Goal: Task Accomplishment & Management: Complete application form

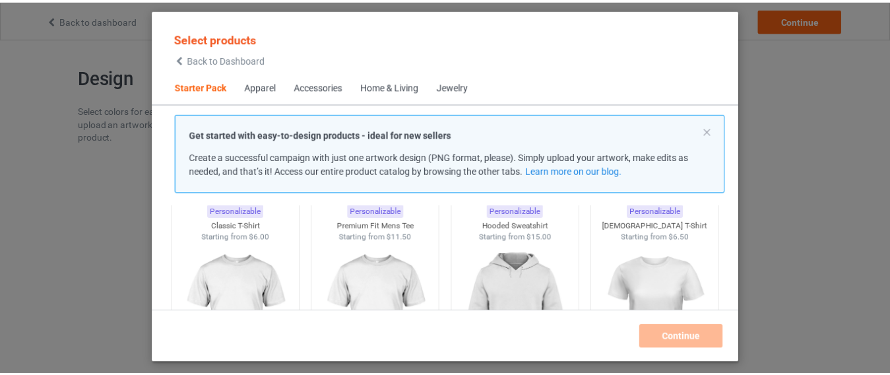
scroll to position [79, 0]
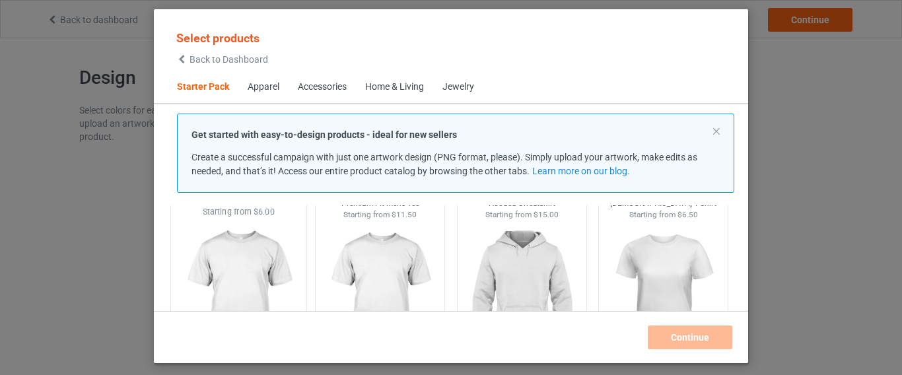
click at [283, 259] on img at bounding box center [238, 295] width 124 height 155
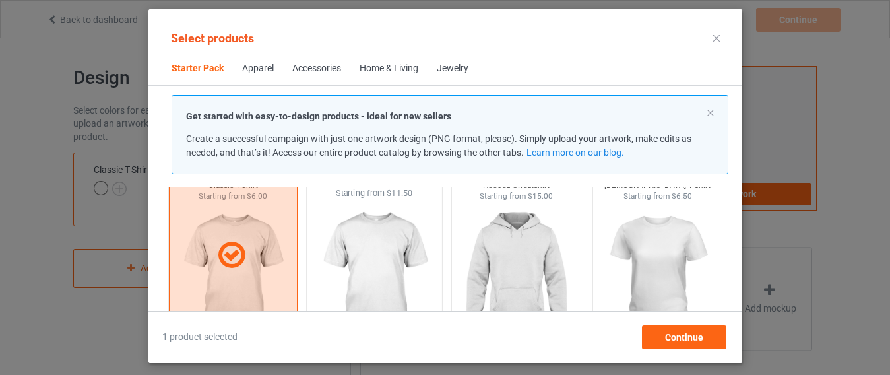
click at [350, 267] on img at bounding box center [374, 276] width 124 height 155
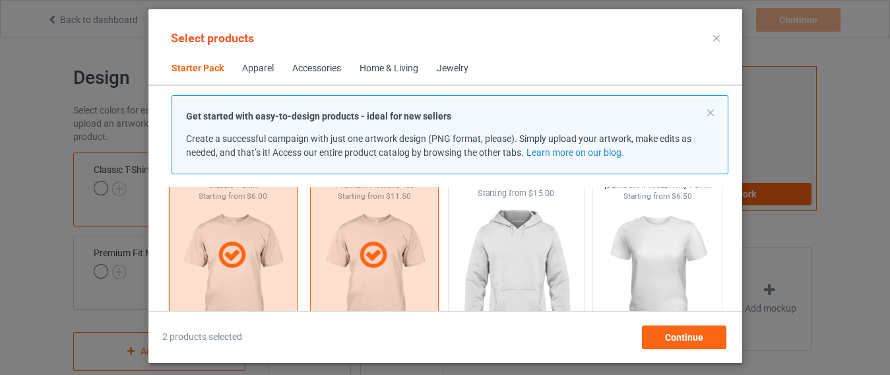
click at [473, 265] on img at bounding box center [516, 276] width 124 height 155
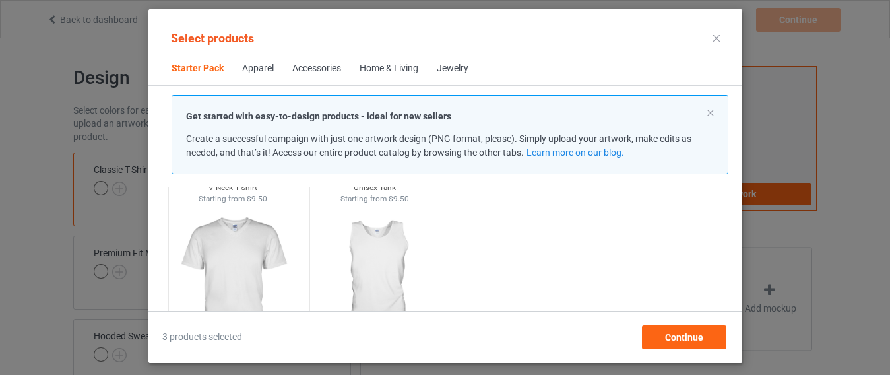
scroll to position [317, 0]
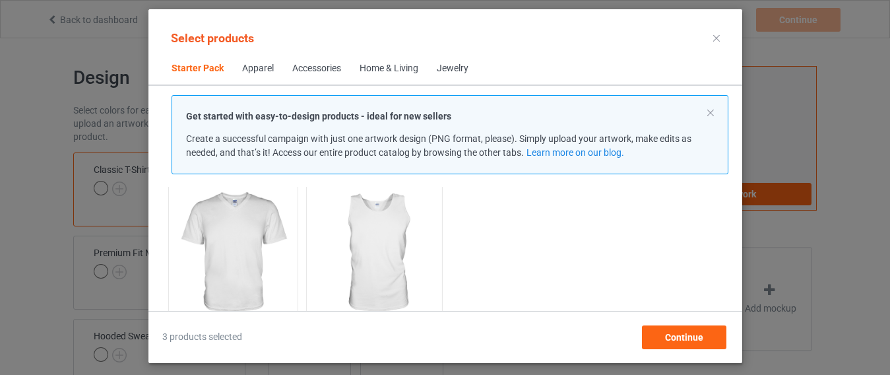
click at [398, 234] on img at bounding box center [374, 253] width 124 height 155
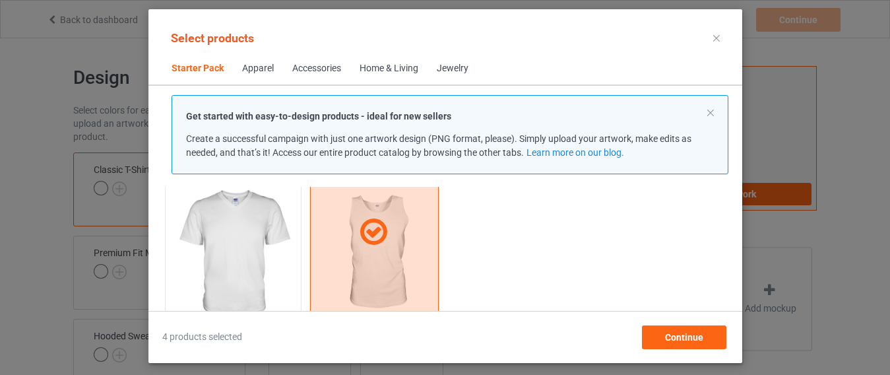
click at [263, 230] on img at bounding box center [233, 253] width 124 height 155
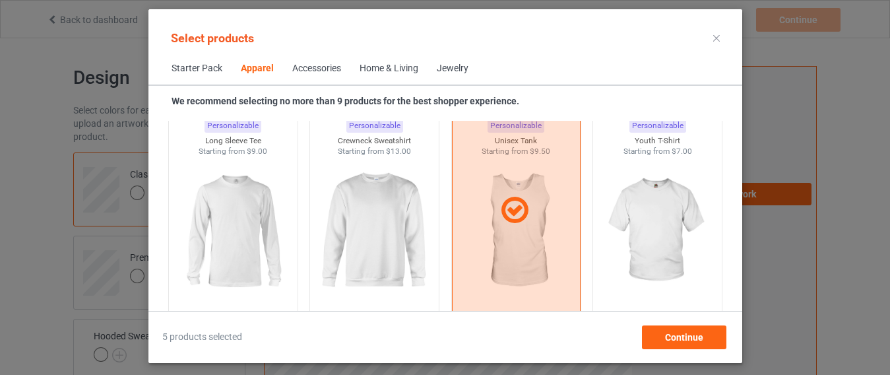
scroll to position [977, 0]
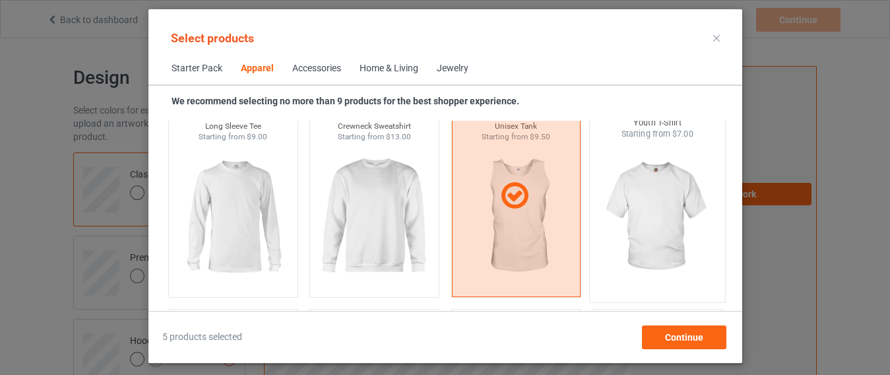
click at [673, 237] on img at bounding box center [657, 217] width 124 height 155
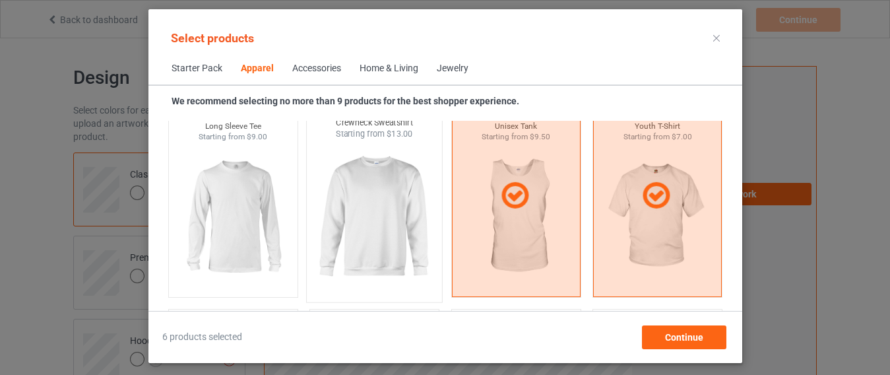
click at [351, 187] on img at bounding box center [374, 217] width 124 height 155
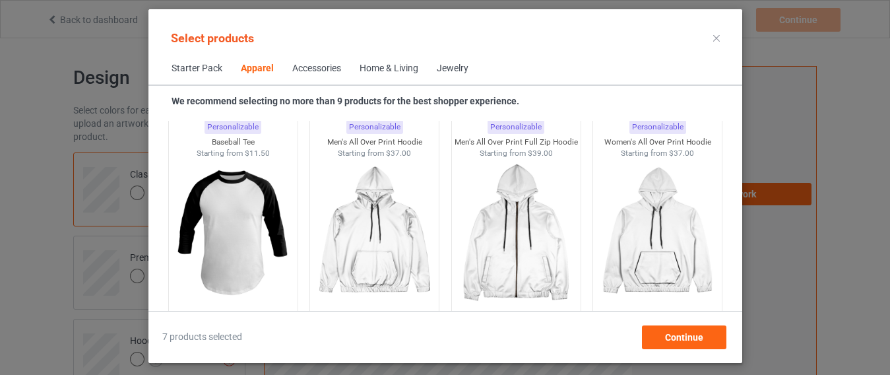
scroll to position [1215, 0]
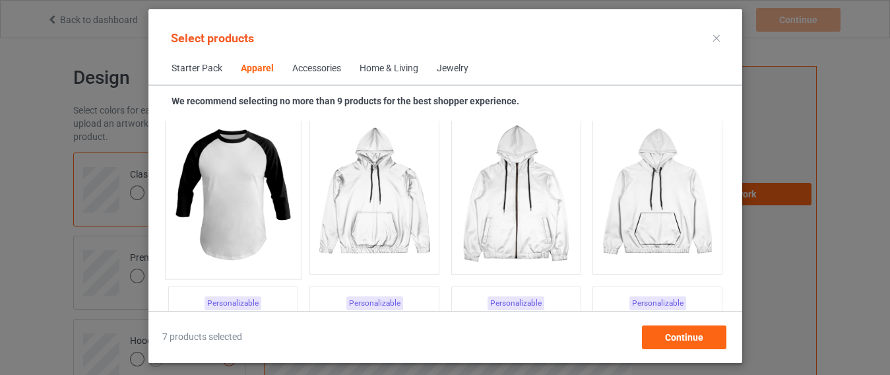
click at [259, 228] on img at bounding box center [233, 194] width 124 height 155
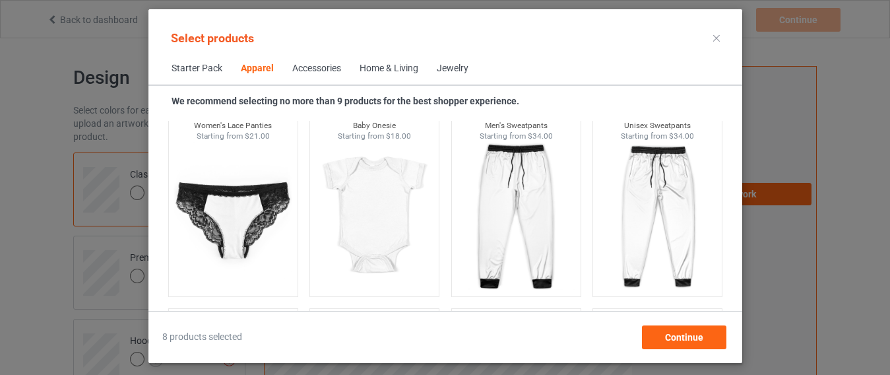
scroll to position [1848, 0]
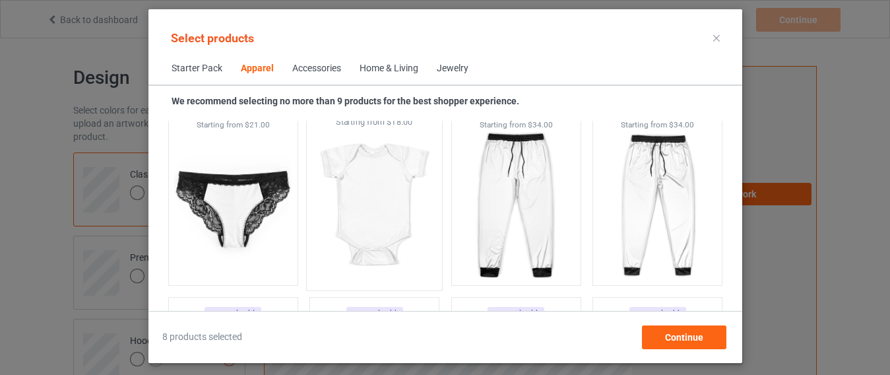
click at [396, 199] on img at bounding box center [374, 205] width 124 height 155
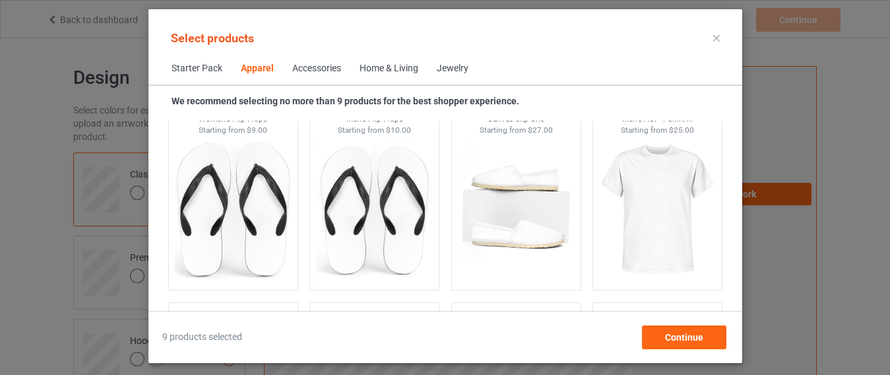
scroll to position [2060, 0]
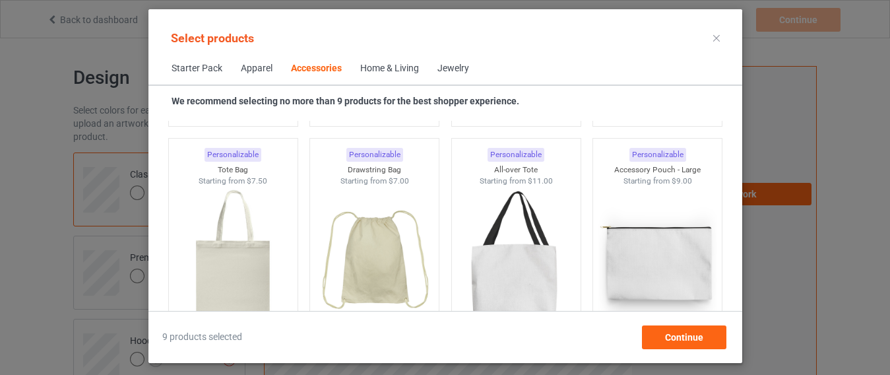
scroll to position [3987, 0]
click at [414, 184] on img at bounding box center [374, 260] width 124 height 155
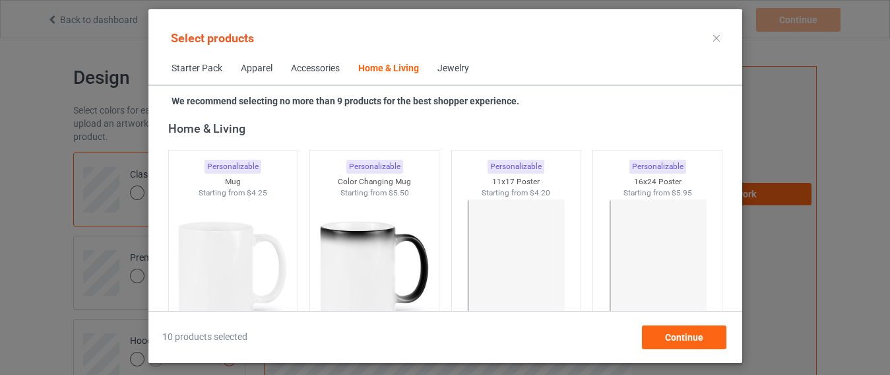
scroll to position [6020, 0]
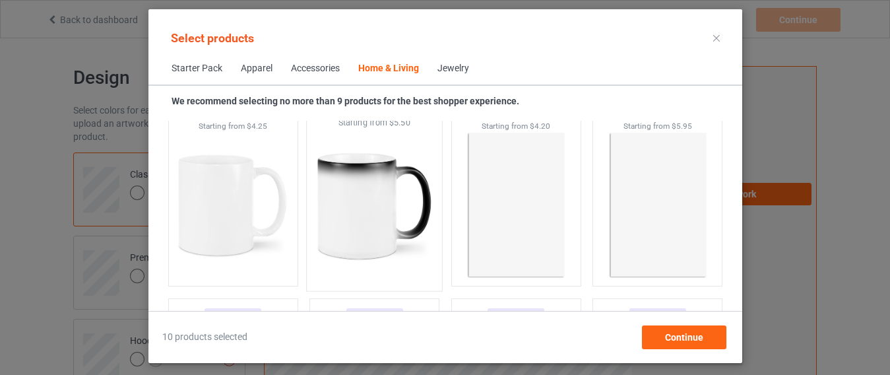
click at [393, 177] on img at bounding box center [374, 206] width 124 height 155
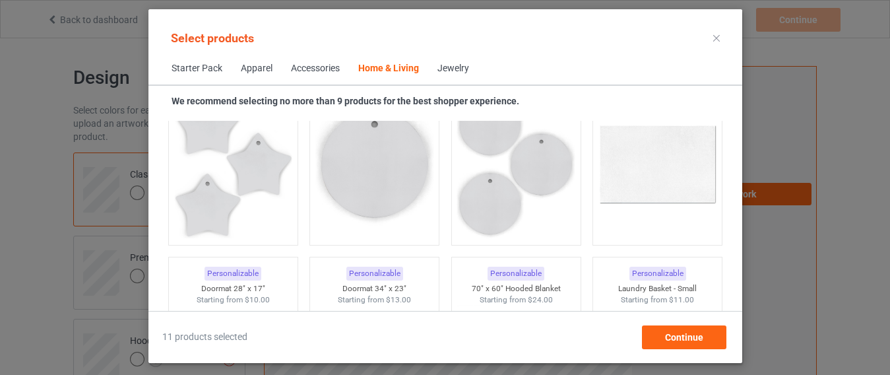
scroll to position [9743, 0]
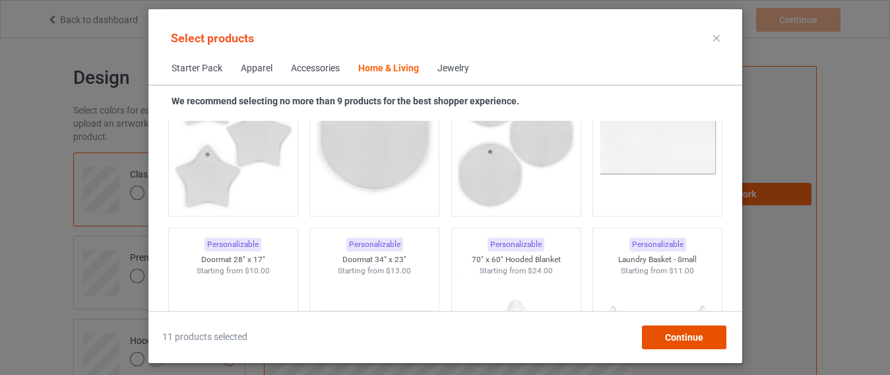
click at [690, 335] on span "Continue" at bounding box center [684, 337] width 38 height 11
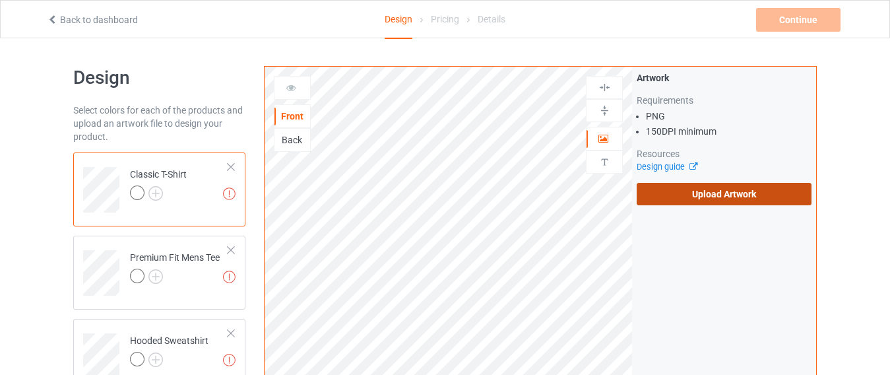
click at [690, 188] on label "Upload Artwork" at bounding box center [724, 194] width 175 height 22
click at [0, 0] on input "Upload Artwork" at bounding box center [0, 0] width 0 height 0
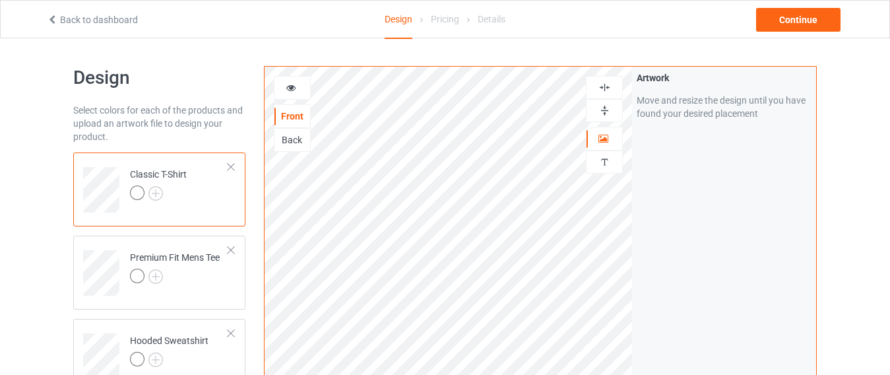
click at [288, 90] on icon at bounding box center [291, 85] width 11 height 9
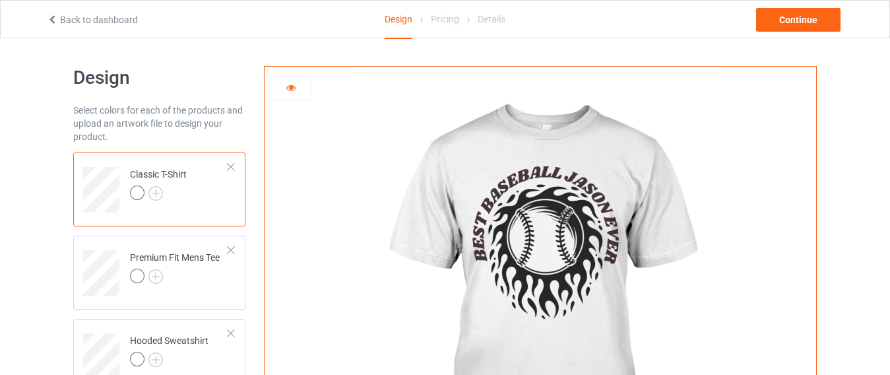
click at [301, 86] on div at bounding box center [293, 87] width 36 height 13
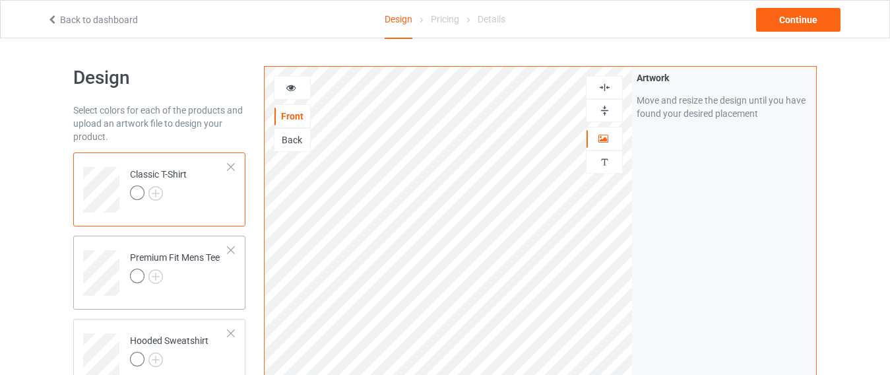
click at [203, 271] on div at bounding box center [175, 278] width 90 height 18
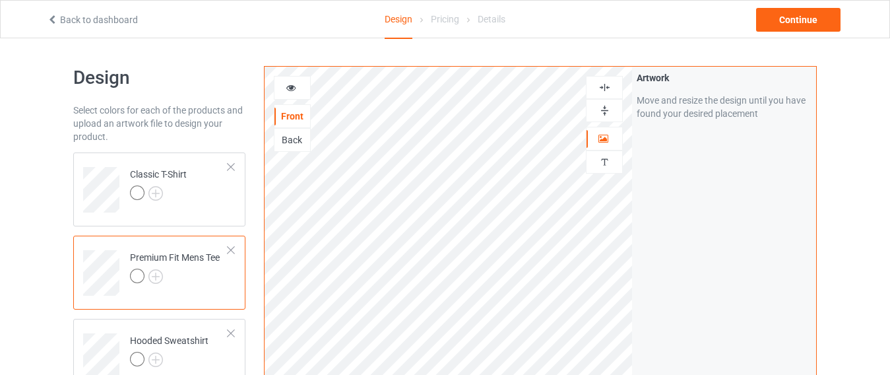
click at [203, 271] on div at bounding box center [175, 278] width 90 height 18
click at [209, 354] on td "Hooded Sweatshirt" at bounding box center [179, 351] width 113 height 55
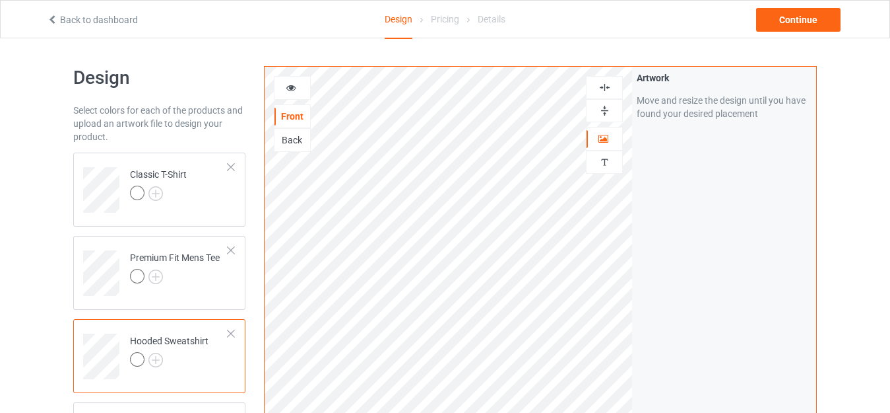
click at [302, 84] on div at bounding box center [293, 87] width 36 height 13
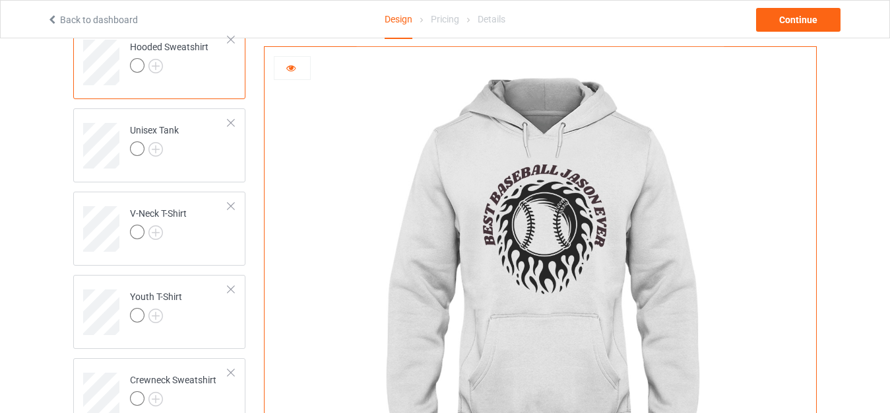
scroll to position [286, 0]
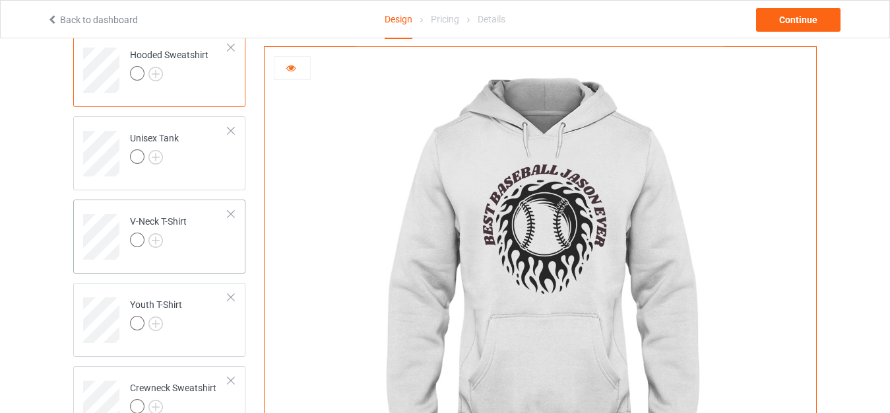
click at [203, 236] on td "V-Neck T-Shirt" at bounding box center [179, 232] width 113 height 55
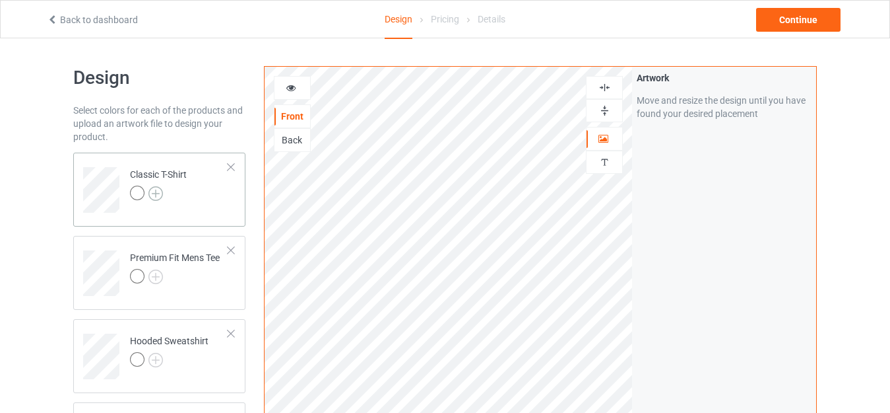
click at [154, 189] on img at bounding box center [156, 193] width 15 height 15
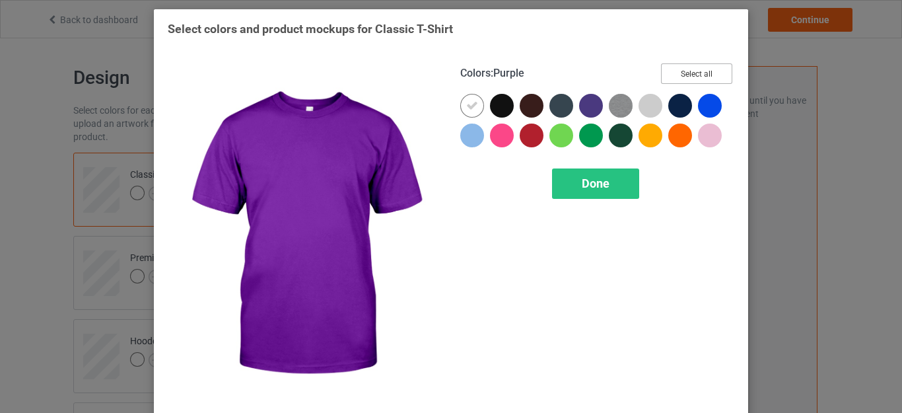
click at [673, 69] on button "Select all" at bounding box center [696, 73] width 71 height 20
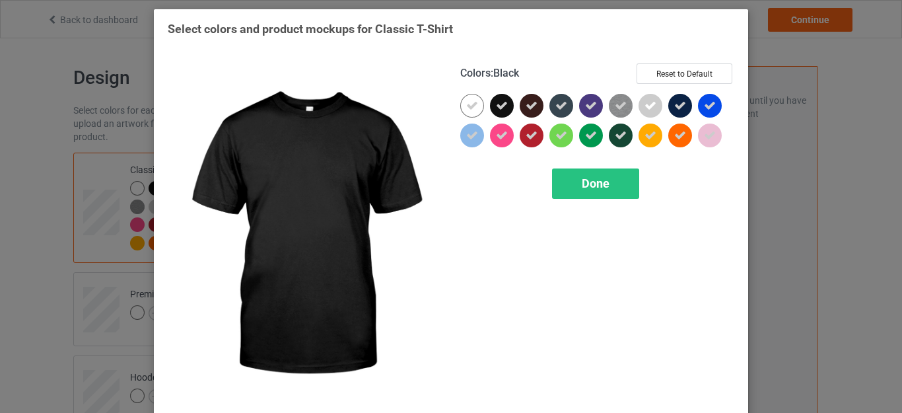
click at [496, 106] on icon at bounding box center [502, 106] width 12 height 12
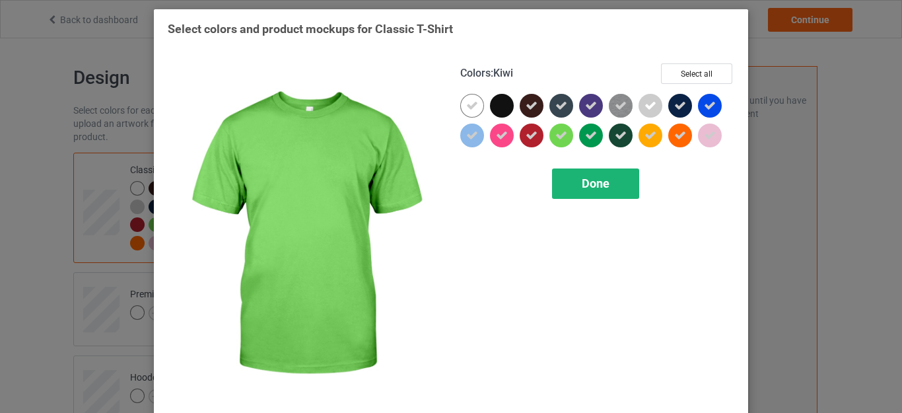
click at [582, 180] on span "Done" at bounding box center [596, 183] width 28 height 14
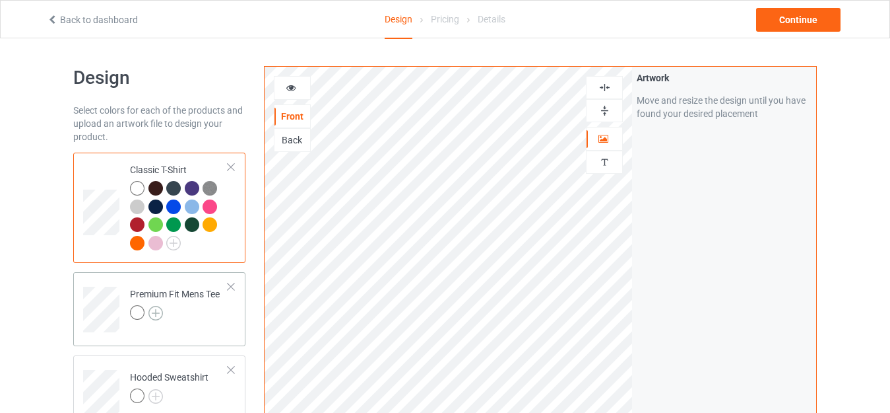
click at [160, 308] on img at bounding box center [156, 313] width 15 height 15
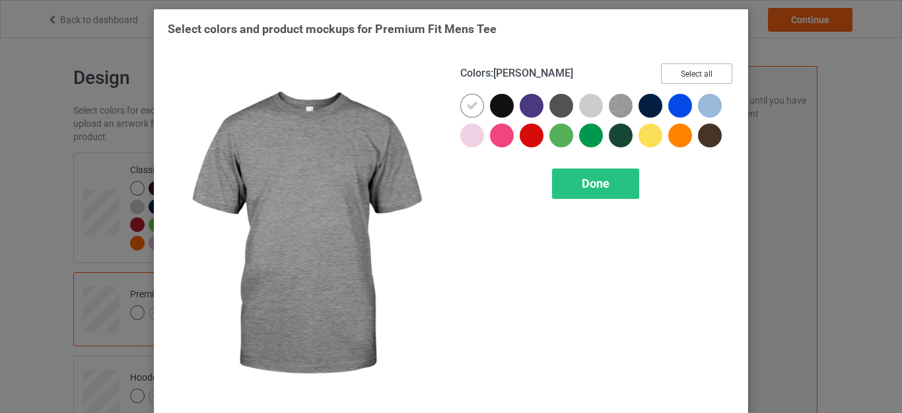
click at [661, 75] on button "Select all" at bounding box center [696, 73] width 71 height 20
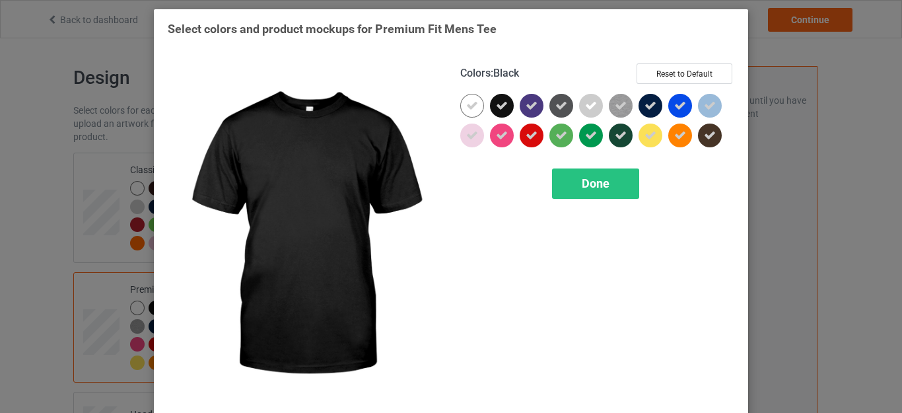
click at [498, 104] on icon at bounding box center [502, 106] width 12 height 12
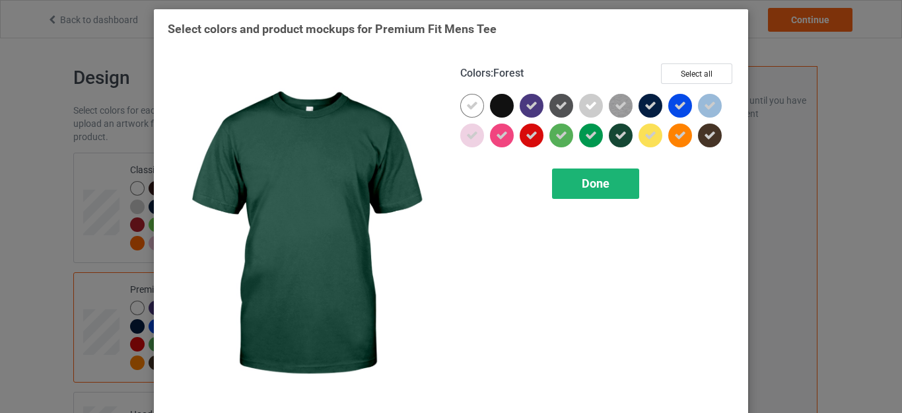
click at [605, 178] on div "Done" at bounding box center [595, 183] width 87 height 30
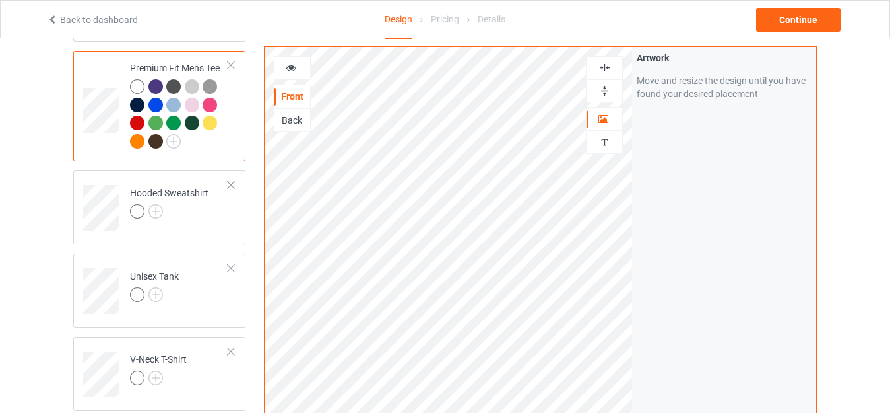
scroll to position [298, 0]
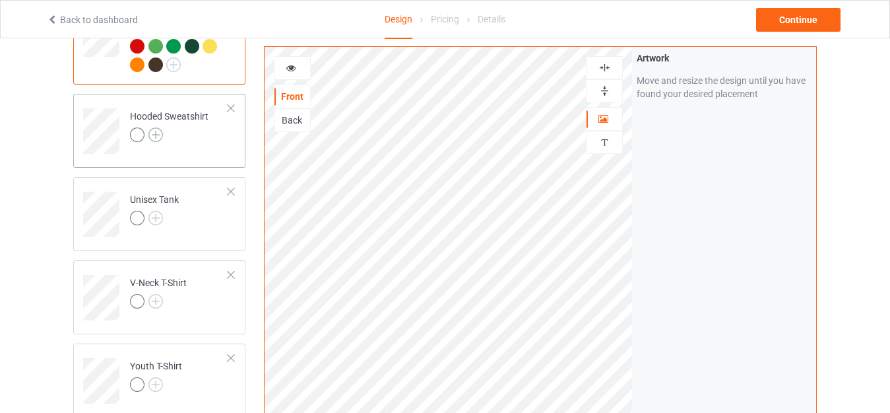
click at [156, 137] on img at bounding box center [156, 134] width 15 height 15
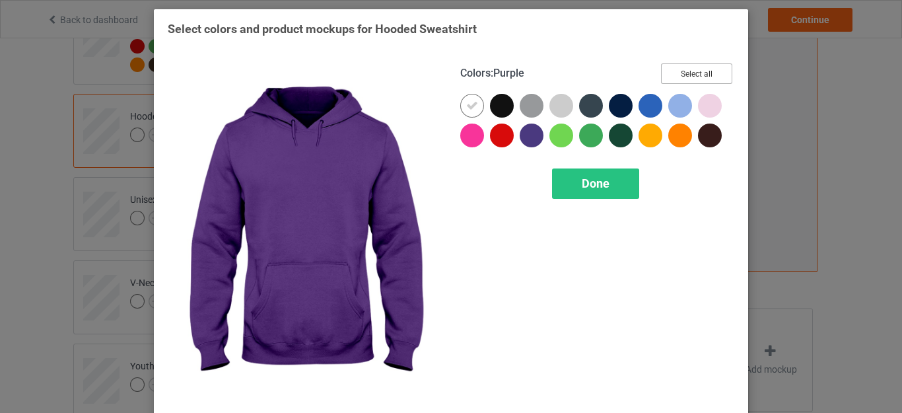
click at [682, 75] on button "Select all" at bounding box center [696, 73] width 71 height 20
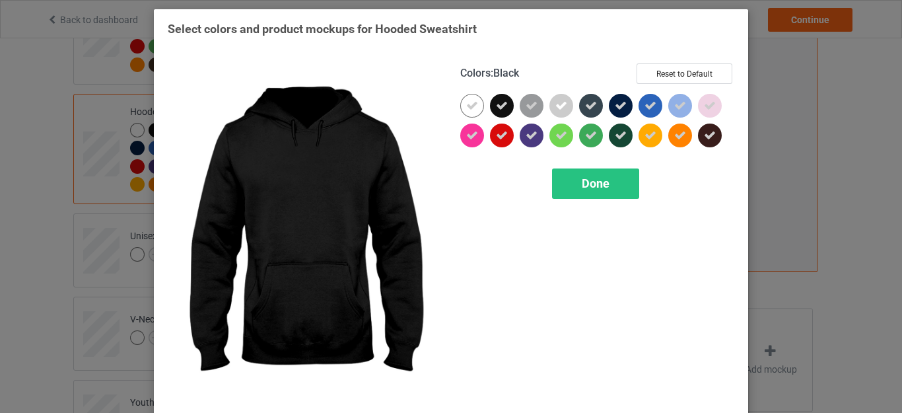
click at [490, 106] on div at bounding box center [502, 106] width 24 height 24
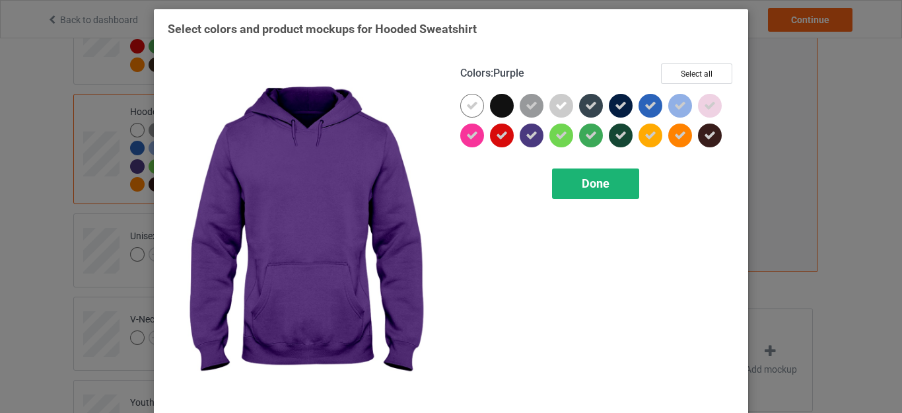
click at [565, 184] on div "Done" at bounding box center [595, 183] width 87 height 30
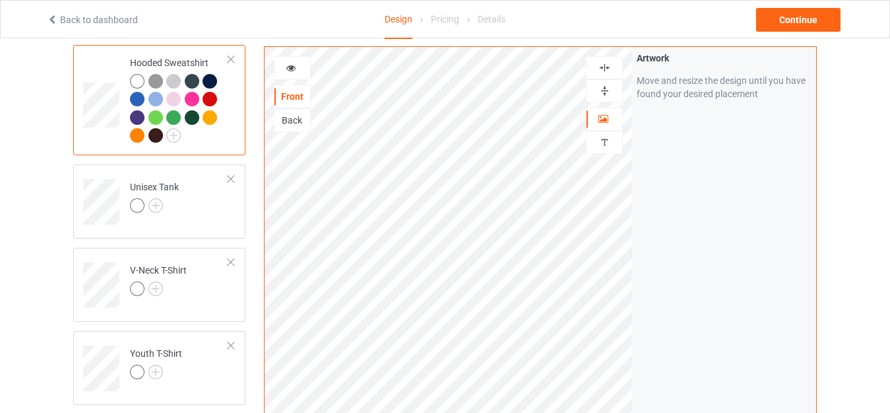
scroll to position [436, 0]
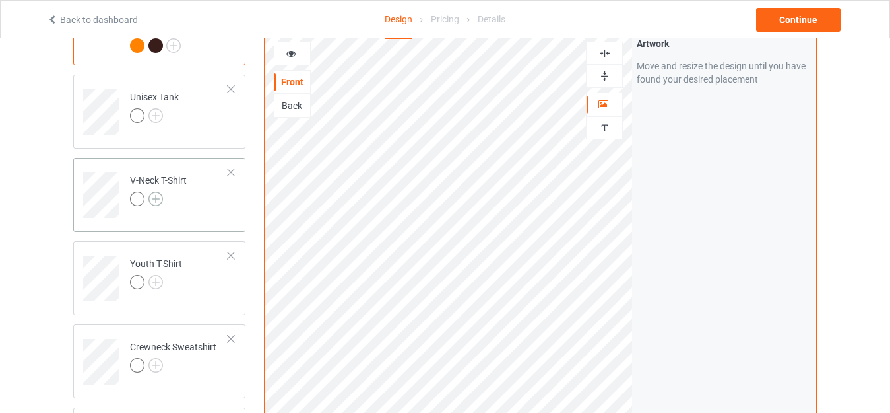
click at [154, 197] on img at bounding box center [156, 198] width 15 height 15
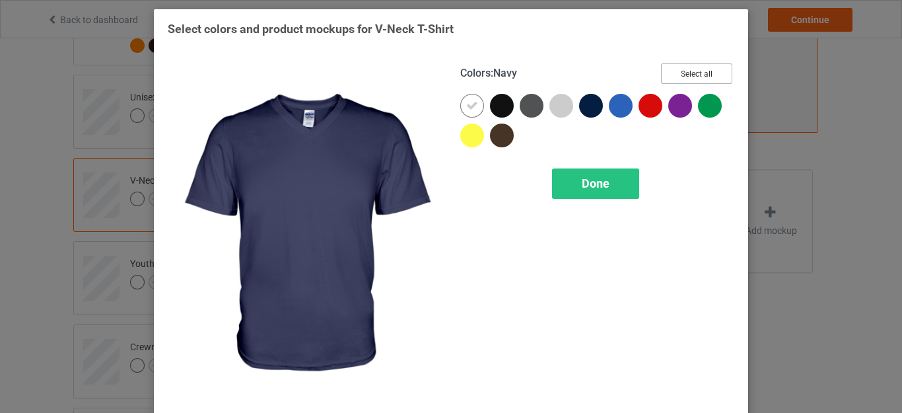
click at [667, 75] on button "Select all" at bounding box center [696, 73] width 71 height 20
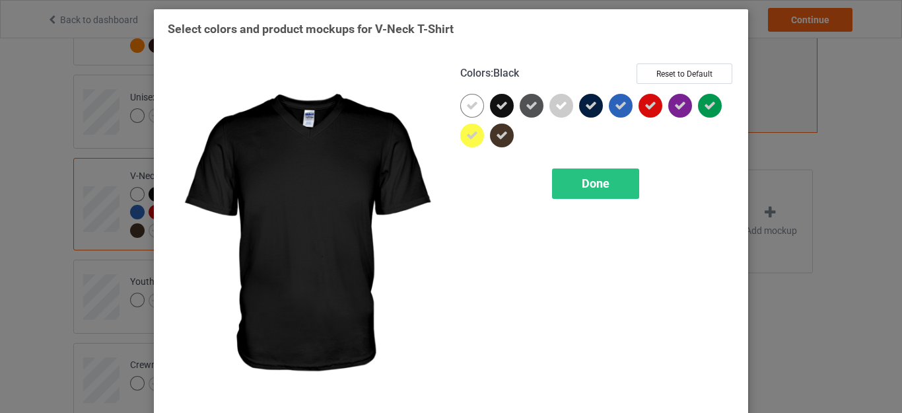
click at [505, 116] on div at bounding box center [505, 109] width 30 height 30
click at [500, 106] on div at bounding box center [502, 106] width 24 height 24
click at [500, 106] on icon at bounding box center [502, 106] width 12 height 12
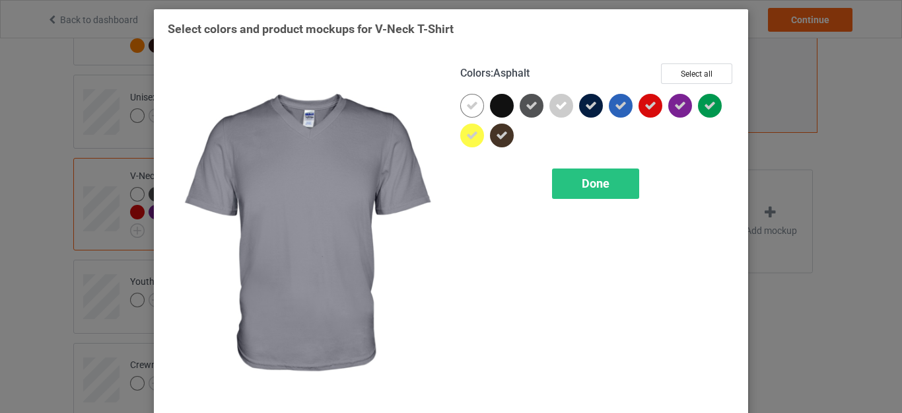
click at [525, 106] on icon at bounding box center [531, 106] width 12 height 12
click at [562, 182] on div "Done" at bounding box center [595, 183] width 87 height 30
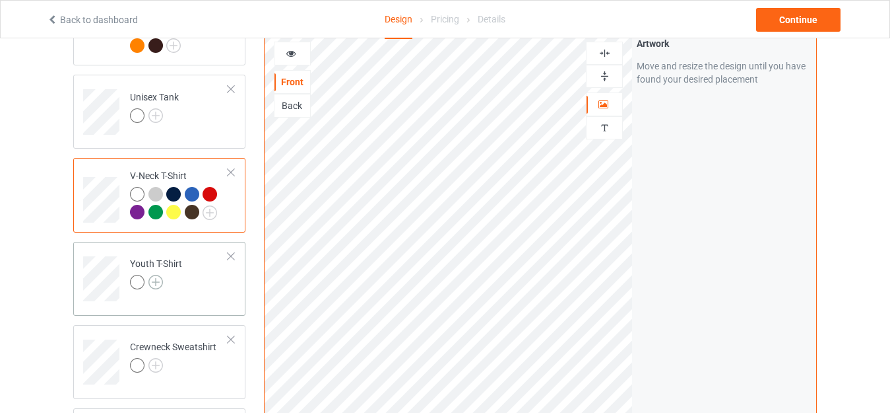
click at [158, 282] on img at bounding box center [156, 282] width 15 height 15
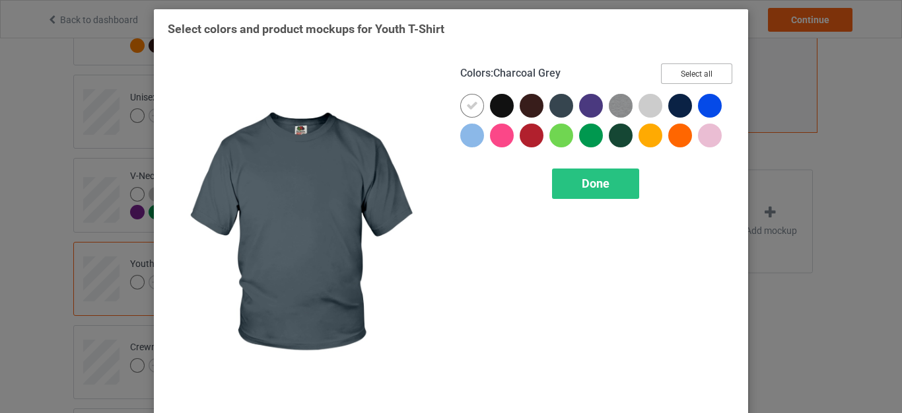
click at [661, 73] on button "Select all" at bounding box center [696, 73] width 71 height 20
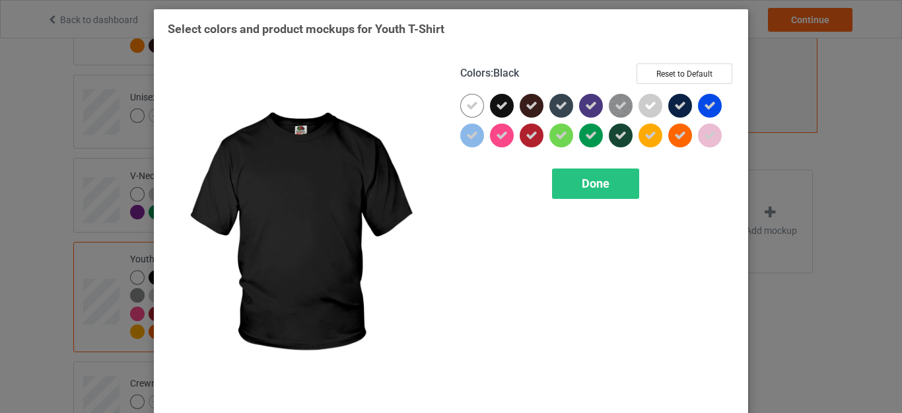
click at [496, 102] on icon at bounding box center [502, 106] width 12 height 12
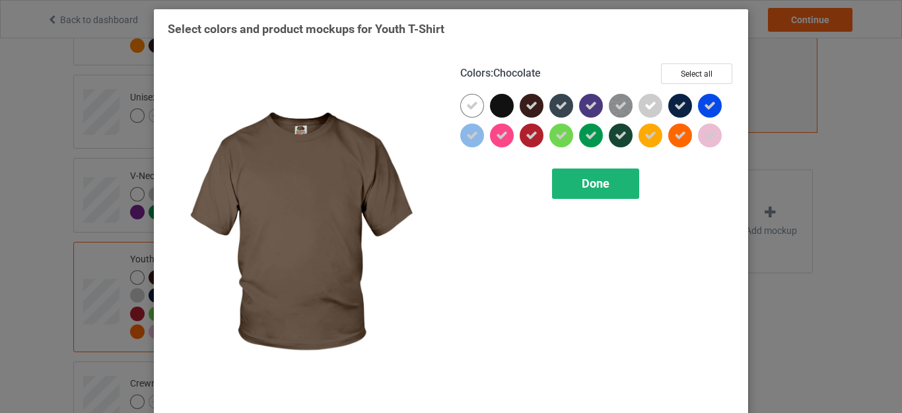
click at [582, 191] on div "Done" at bounding box center [595, 183] width 87 height 30
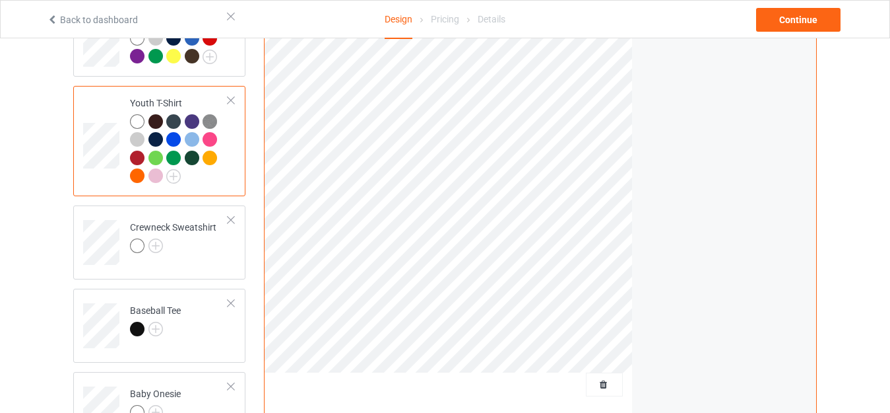
scroll to position [599, 0]
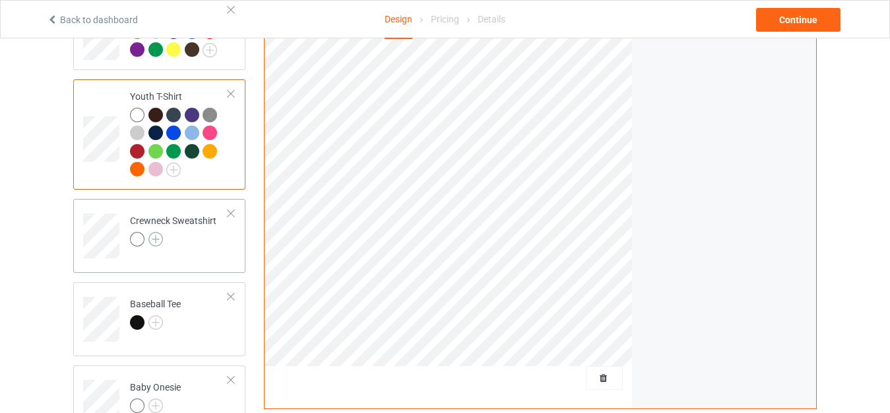
click at [156, 241] on img at bounding box center [156, 239] width 15 height 15
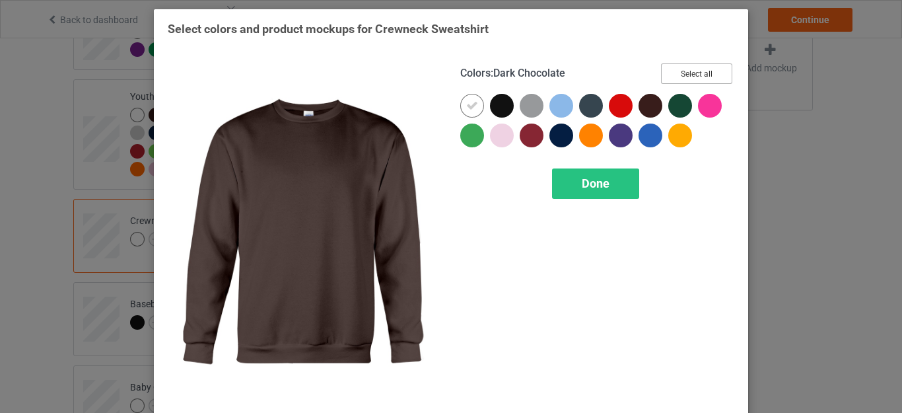
click at [663, 74] on button "Select all" at bounding box center [696, 73] width 71 height 20
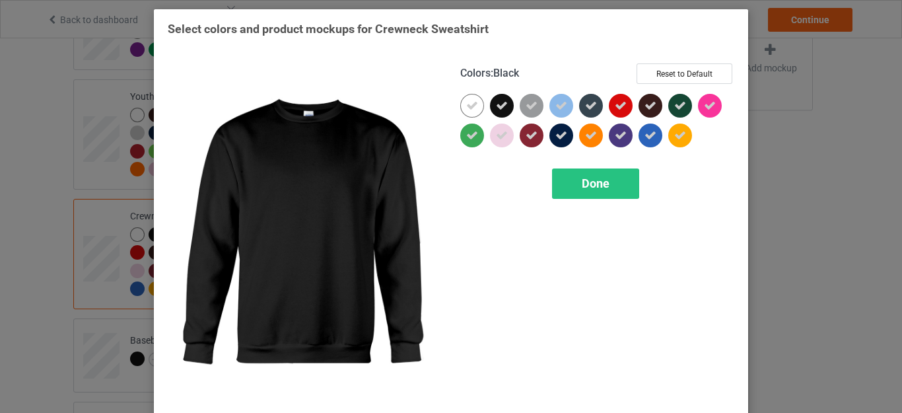
click at [499, 102] on icon at bounding box center [502, 106] width 12 height 12
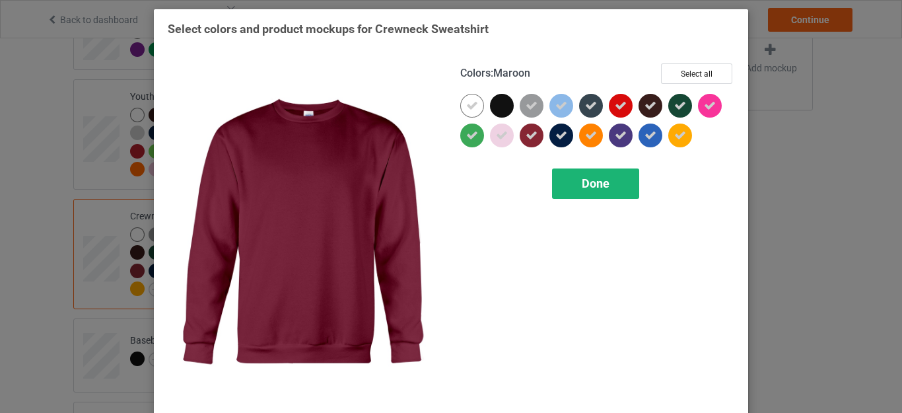
click at [583, 185] on span "Done" at bounding box center [596, 183] width 28 height 14
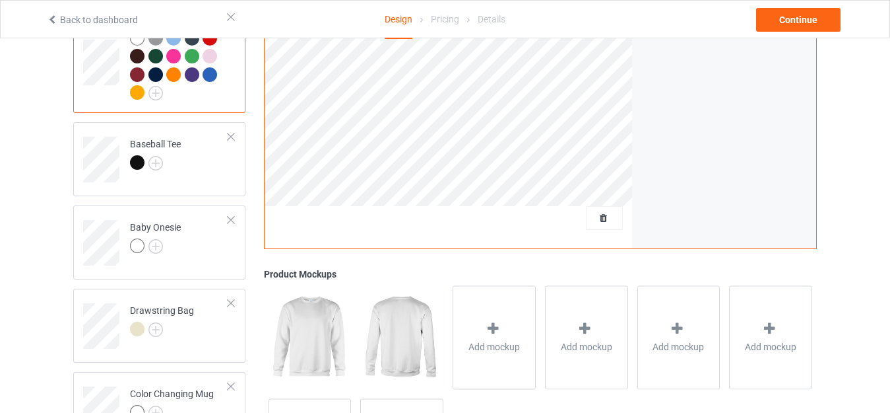
scroll to position [830, 0]
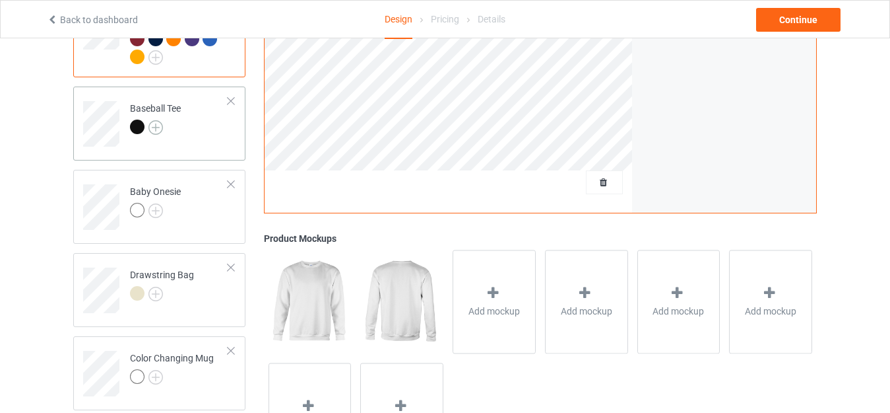
click at [154, 131] on img at bounding box center [156, 127] width 15 height 15
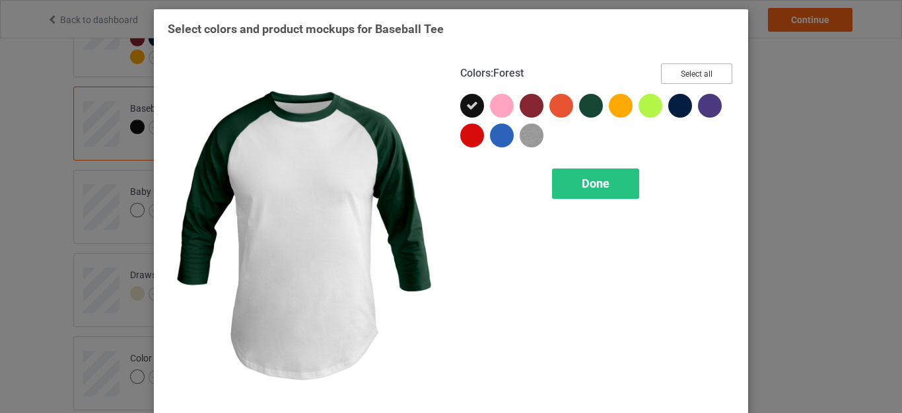
click at [661, 76] on button "Select all" at bounding box center [696, 73] width 71 height 20
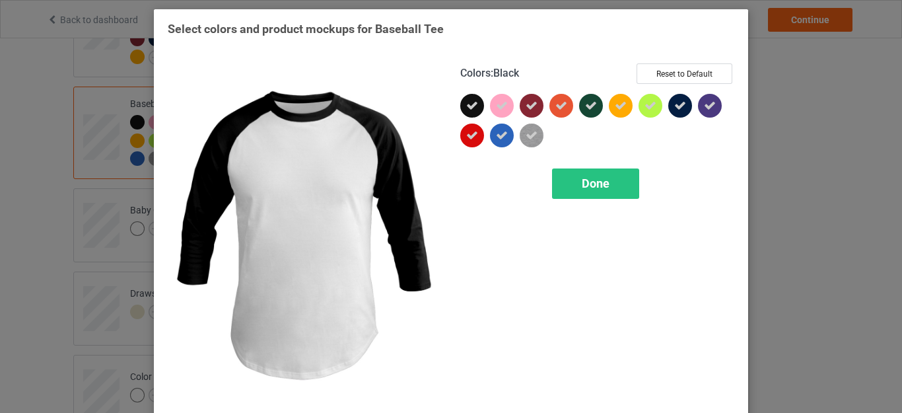
click at [473, 106] on div at bounding box center [472, 106] width 24 height 24
click at [587, 172] on div "Done" at bounding box center [595, 183] width 87 height 30
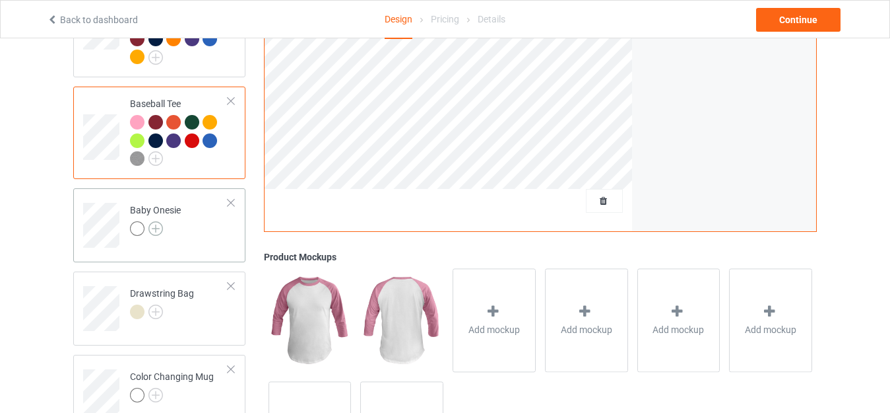
click at [158, 234] on img at bounding box center [156, 228] width 15 height 15
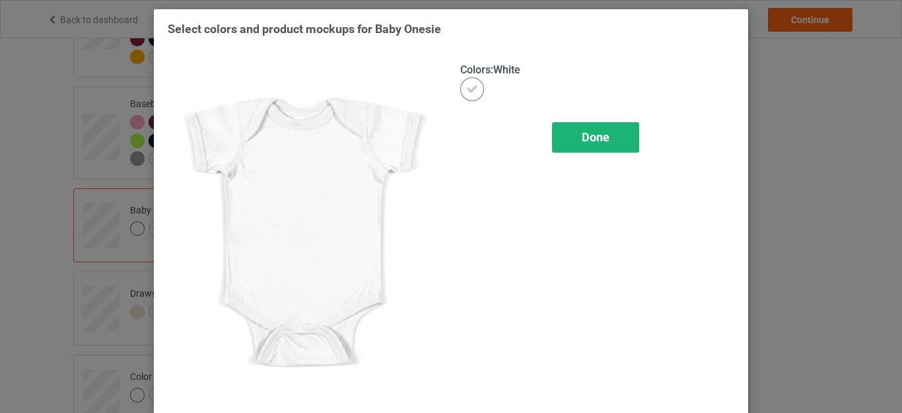
click at [591, 144] on div "Done" at bounding box center [595, 137] width 87 height 30
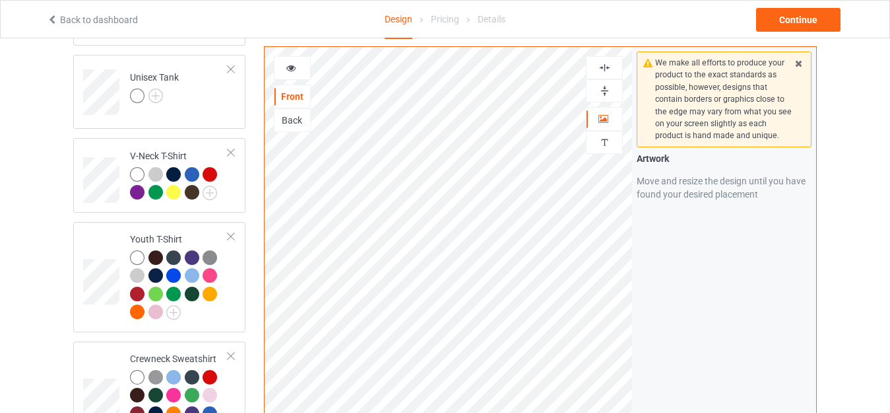
scroll to position [447, 0]
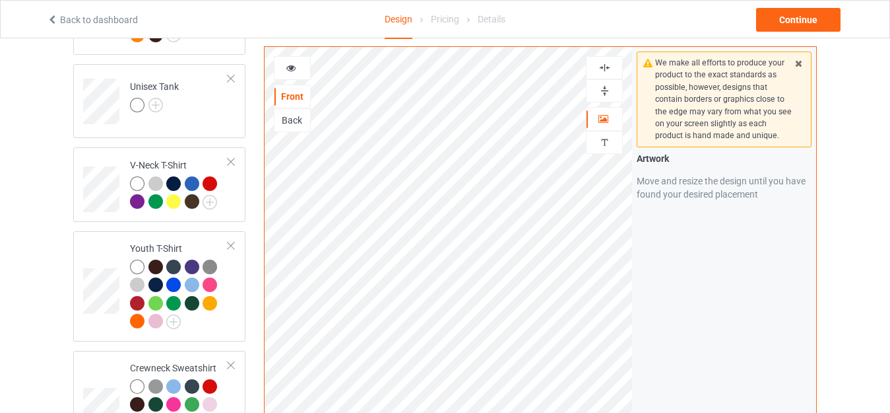
click at [298, 68] on div at bounding box center [293, 67] width 36 height 13
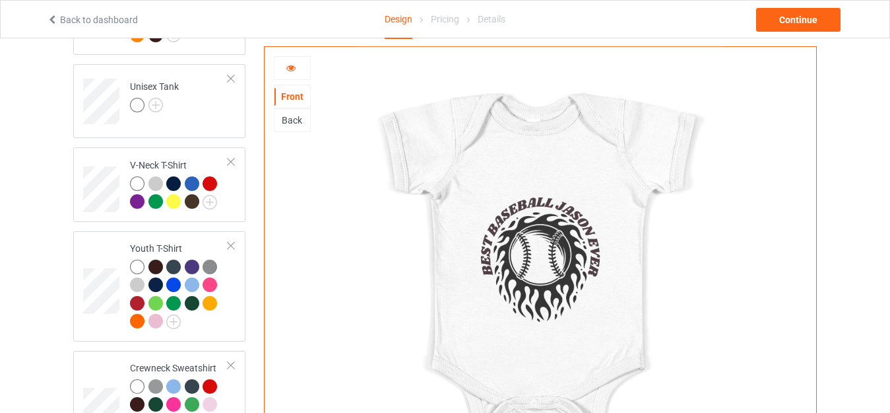
click at [293, 69] on icon at bounding box center [291, 65] width 11 height 9
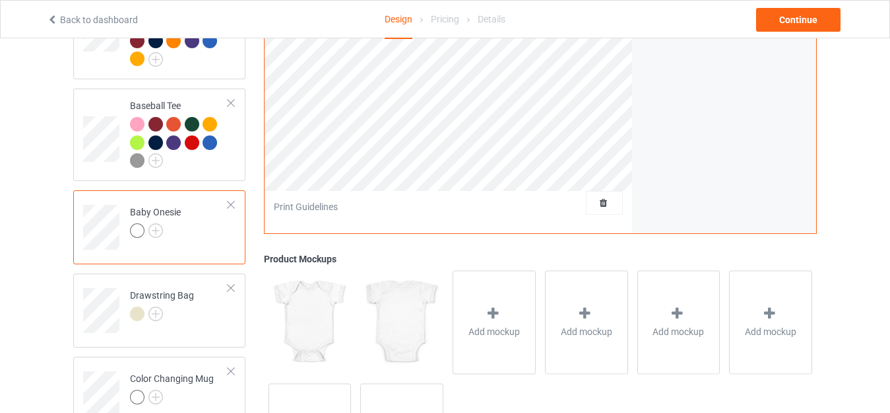
scroll to position [838, 0]
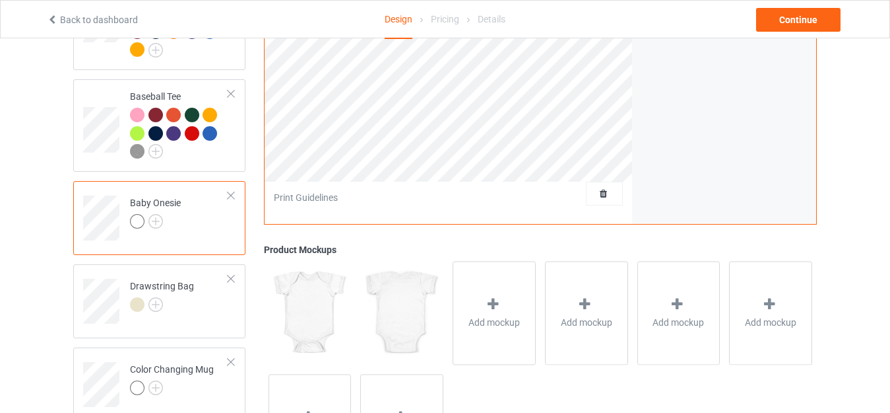
click at [229, 199] on div at bounding box center [230, 195] width 9 height 9
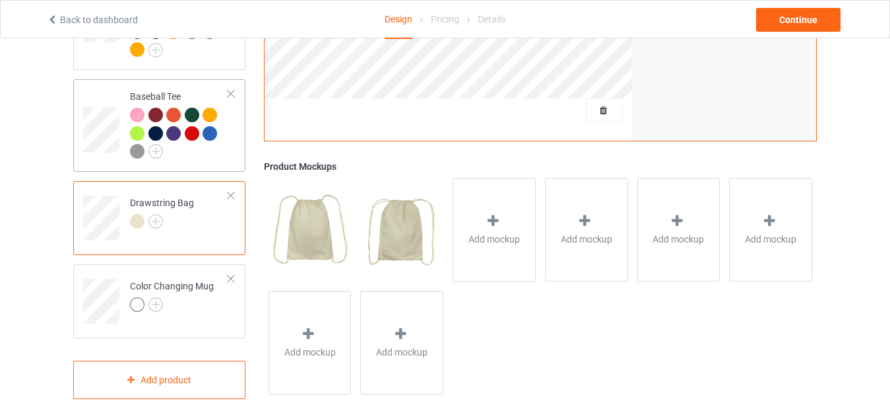
click at [218, 157] on div at bounding box center [179, 135] width 98 height 55
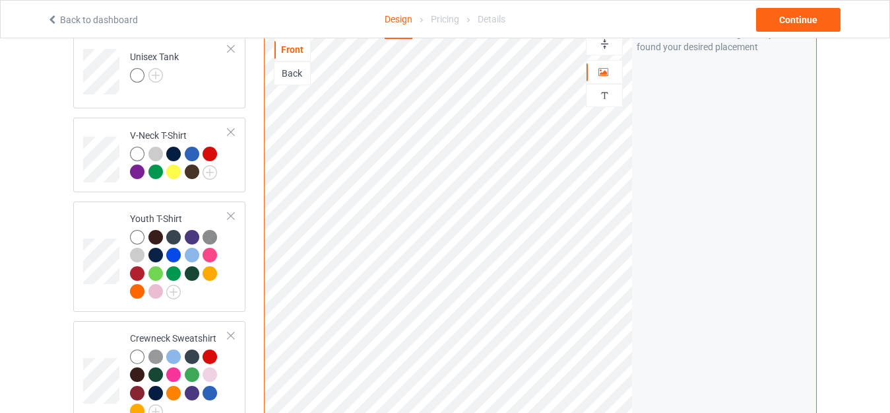
scroll to position [116, 0]
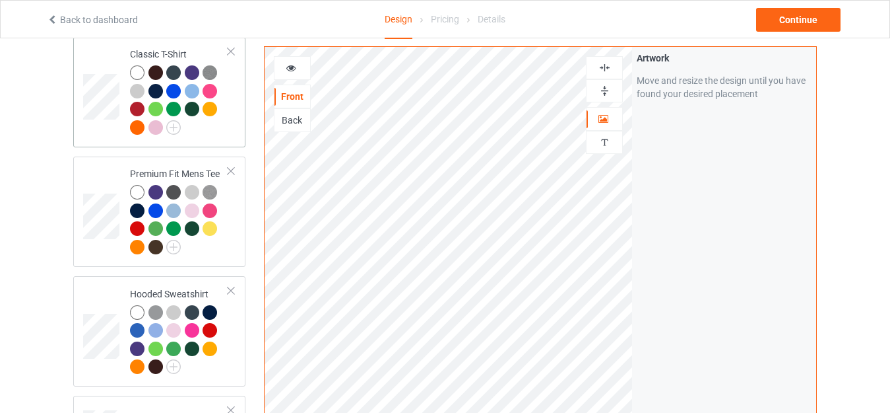
click at [234, 118] on td "Classic T-Shirt" at bounding box center [179, 92] width 113 height 100
click at [224, 219] on div at bounding box center [179, 221] width 98 height 73
click at [228, 360] on div at bounding box center [179, 341] width 98 height 73
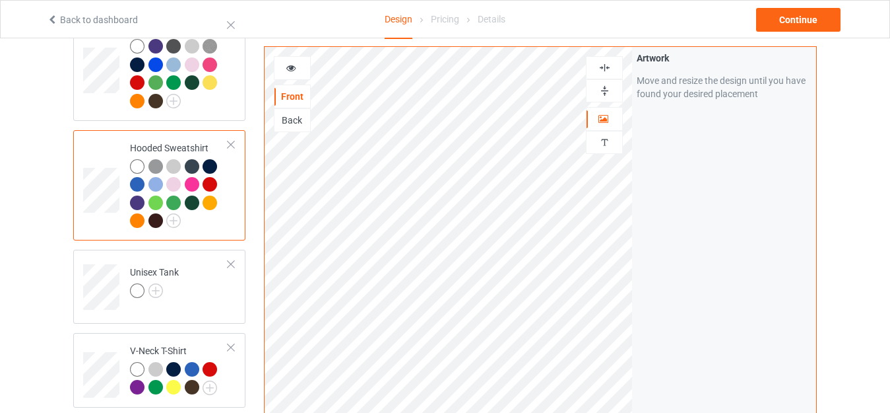
scroll to position [285, 0]
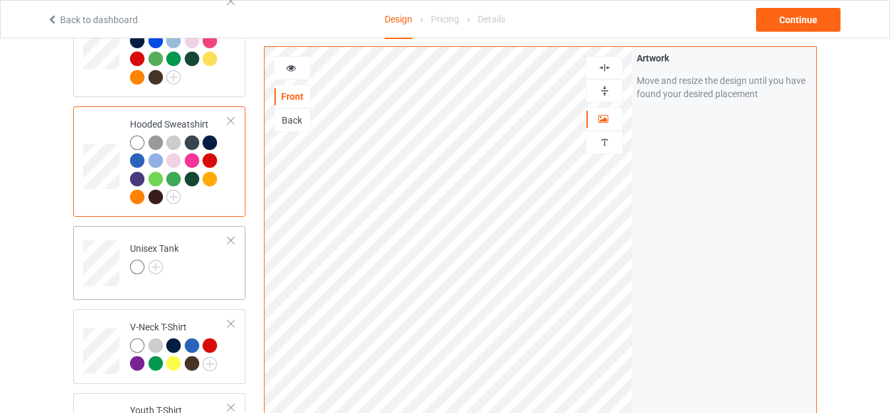
click at [219, 280] on td "Unisex Tank" at bounding box center [179, 258] width 113 height 55
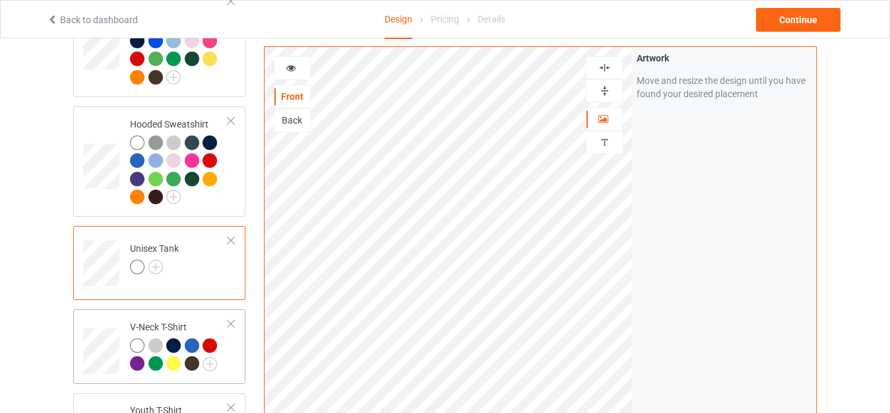
click at [230, 358] on td "V-Neck T-Shirt" at bounding box center [179, 345] width 113 height 63
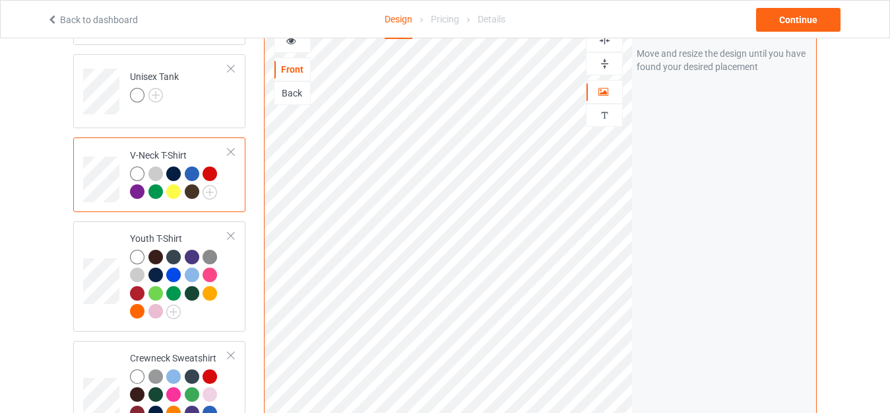
scroll to position [515, 0]
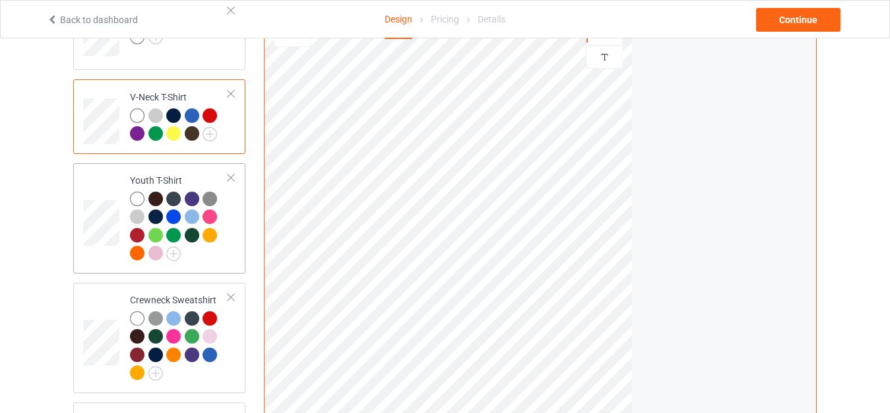
click at [206, 260] on div at bounding box center [179, 227] width 98 height 73
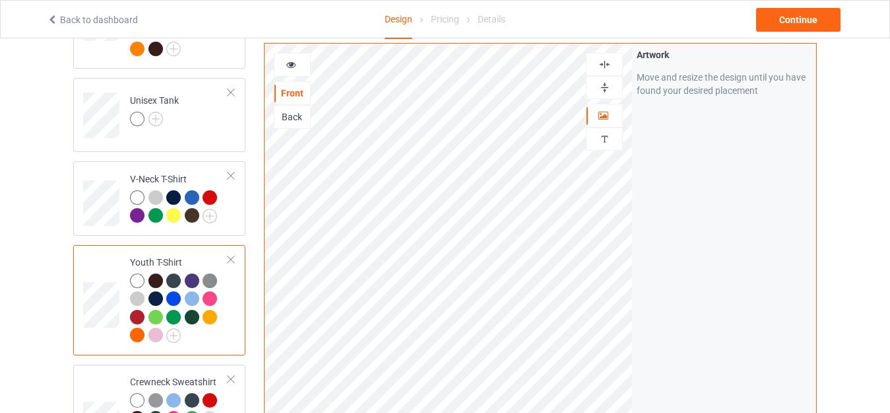
scroll to position [435, 0]
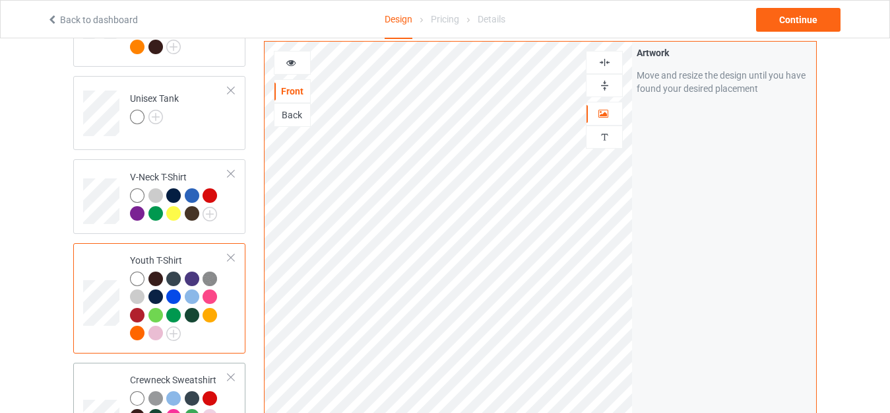
click at [231, 374] on td "Crewneck Sweatshirt" at bounding box center [179, 418] width 113 height 100
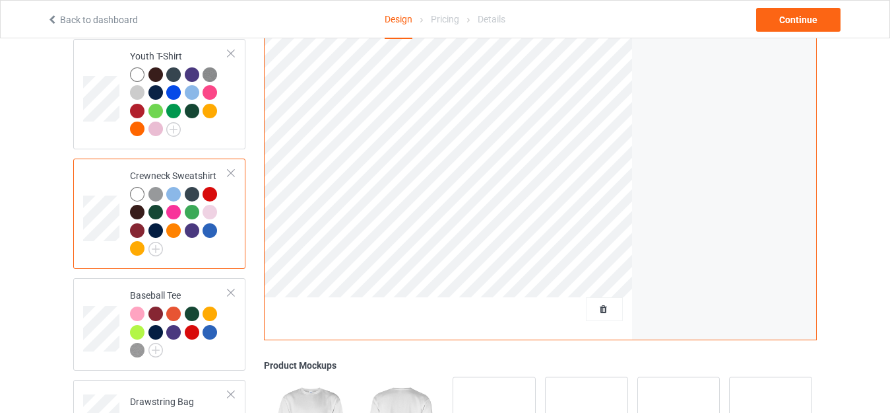
scroll to position [723, 0]
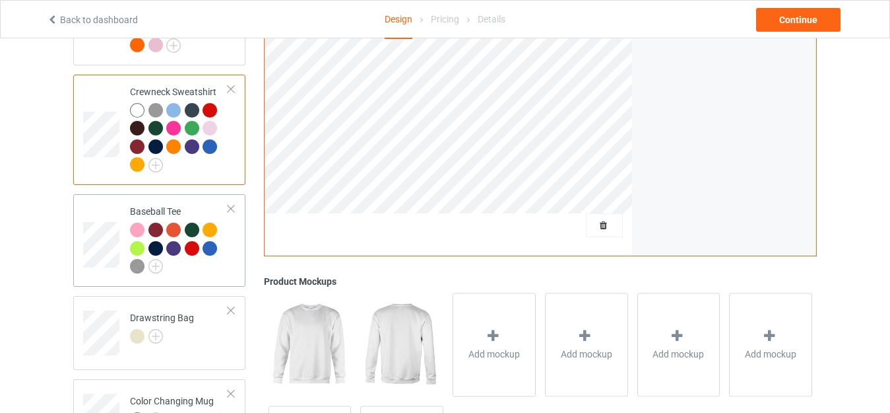
click at [224, 253] on div at bounding box center [179, 249] width 98 height 55
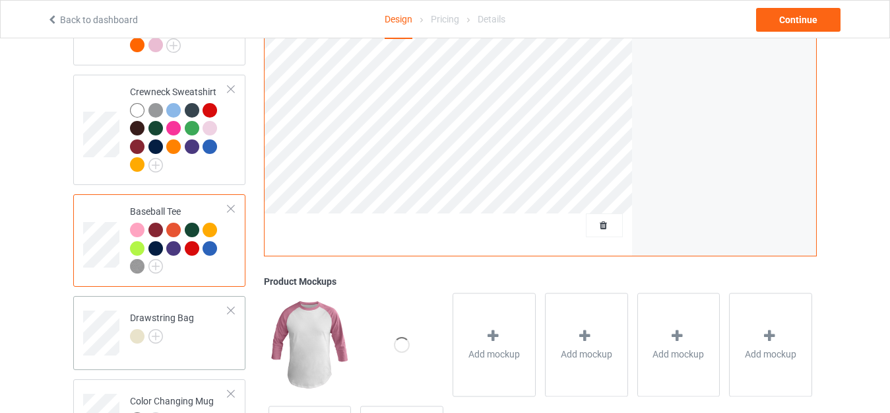
click at [204, 339] on td "Drawstring Bag" at bounding box center [179, 328] width 113 height 55
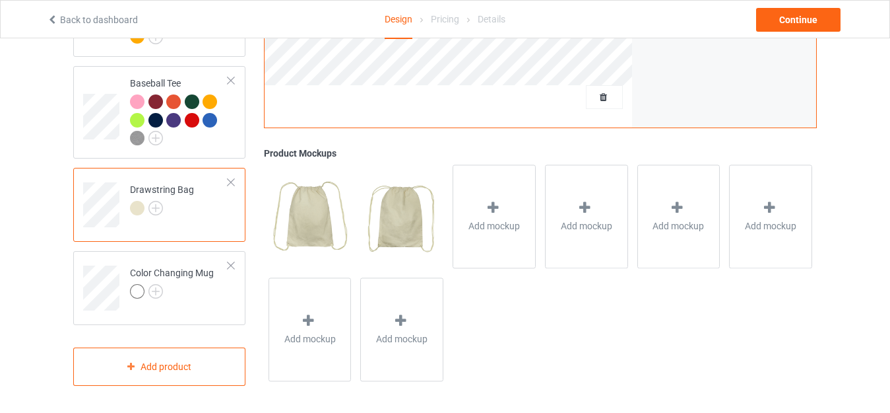
scroll to position [856, 0]
click at [179, 299] on div at bounding box center [172, 292] width 84 height 18
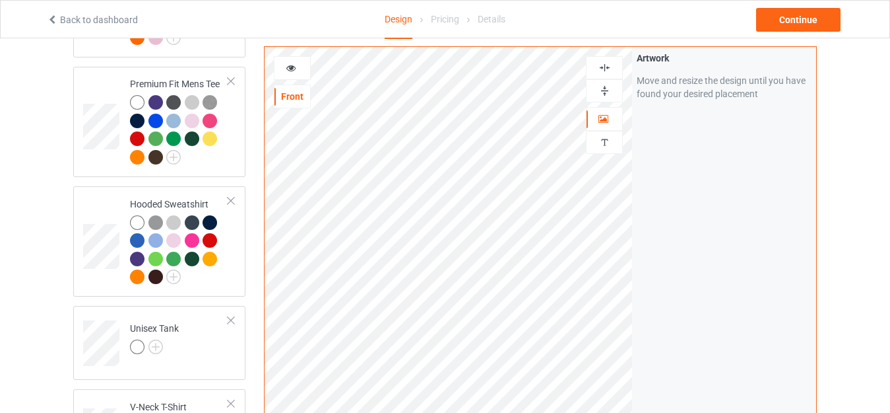
scroll to position [220, 0]
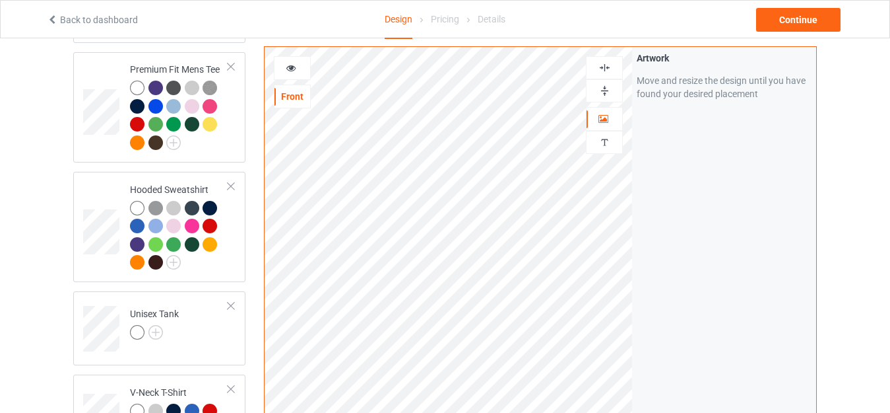
click at [304, 69] on div at bounding box center [293, 67] width 36 height 13
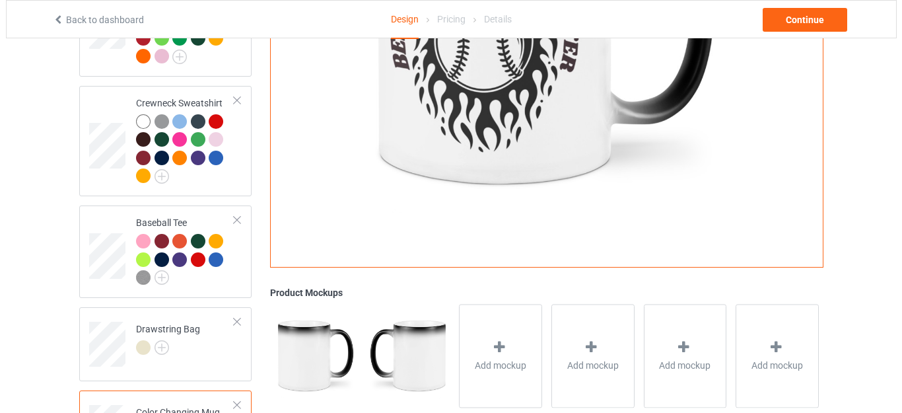
scroll to position [709, 0]
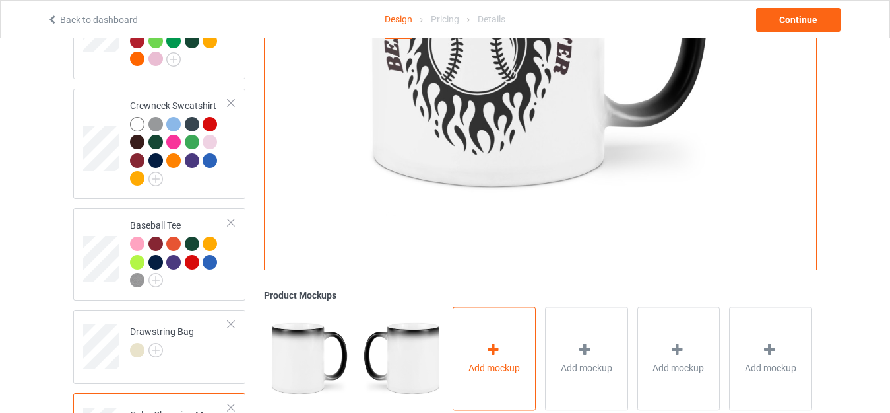
click at [519, 349] on div "Add mockup" at bounding box center [494, 358] width 83 height 104
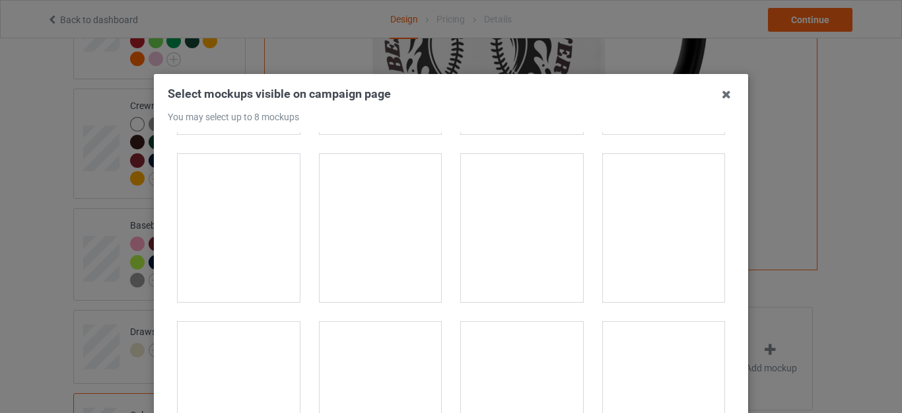
scroll to position [605, 0]
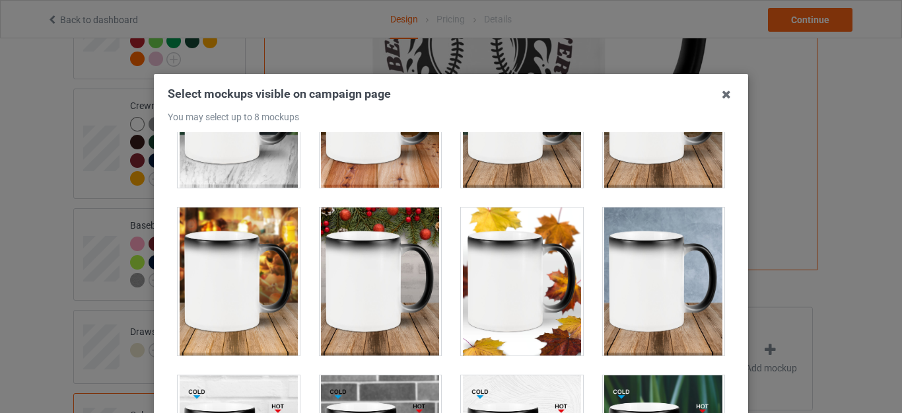
click at [539, 250] on div at bounding box center [522, 281] width 122 height 148
click at [383, 267] on div at bounding box center [380, 281] width 122 height 148
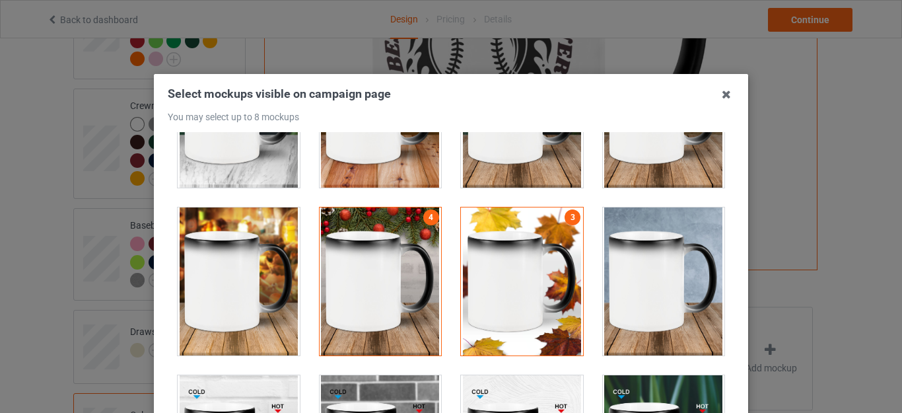
click at [227, 292] on div at bounding box center [239, 281] width 122 height 148
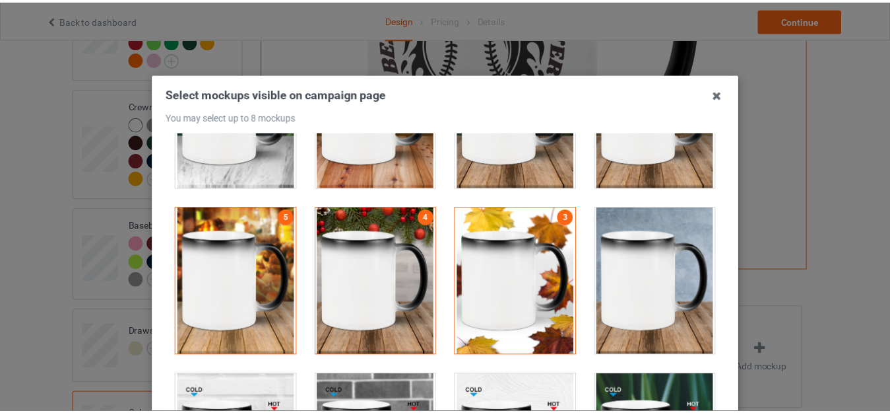
scroll to position [114, 0]
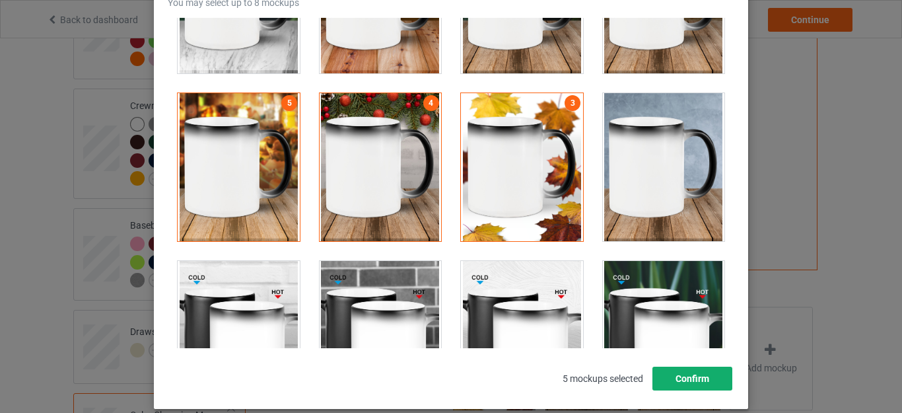
click at [693, 372] on button "Confirm" at bounding box center [692, 378] width 80 height 24
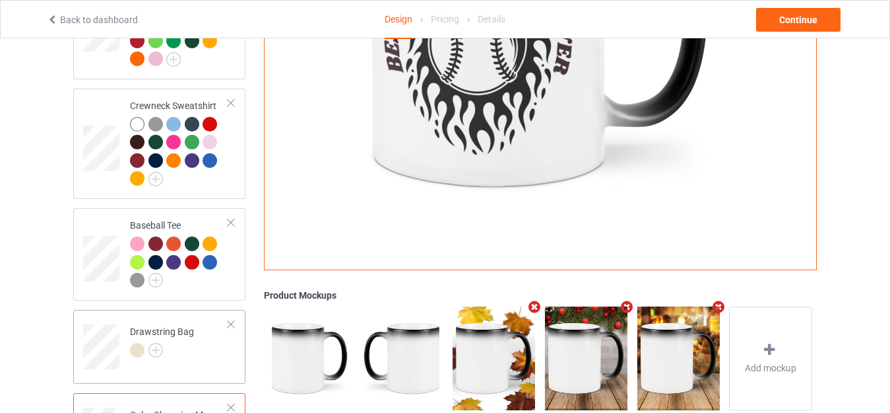
click at [226, 354] on td "Drawstring Bag" at bounding box center [179, 342] width 113 height 55
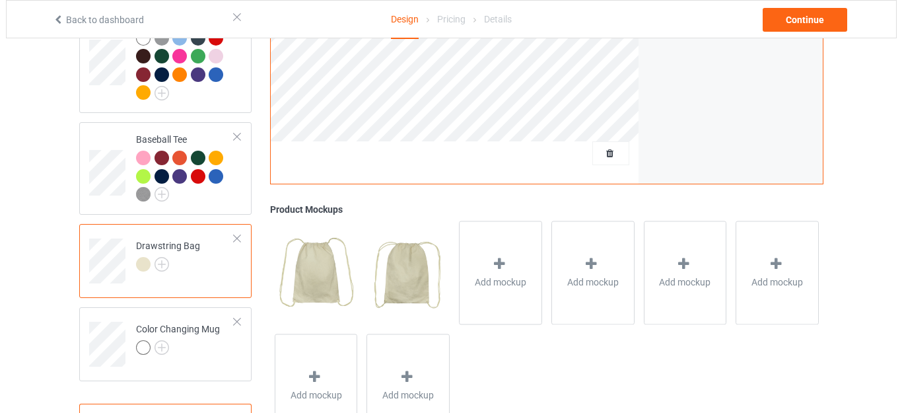
scroll to position [844, 0]
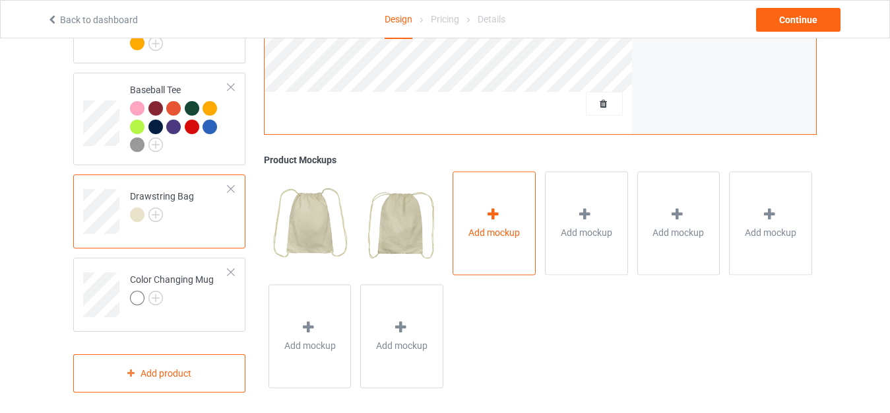
click at [508, 205] on div "Add mockup" at bounding box center [494, 223] width 83 height 104
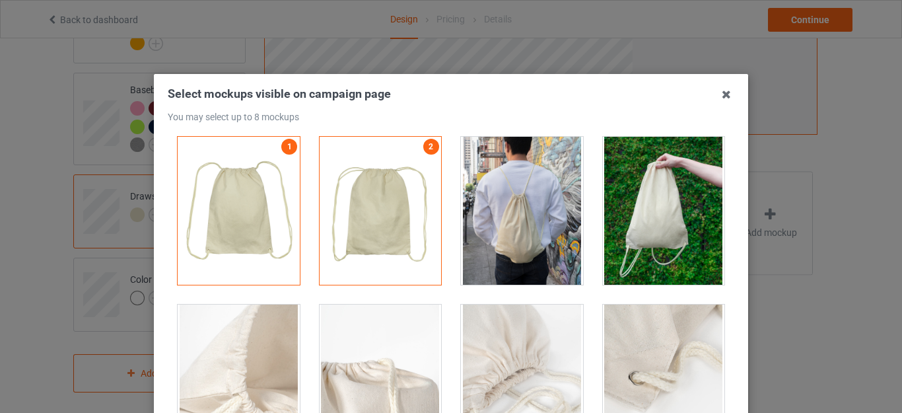
scroll to position [13, 0]
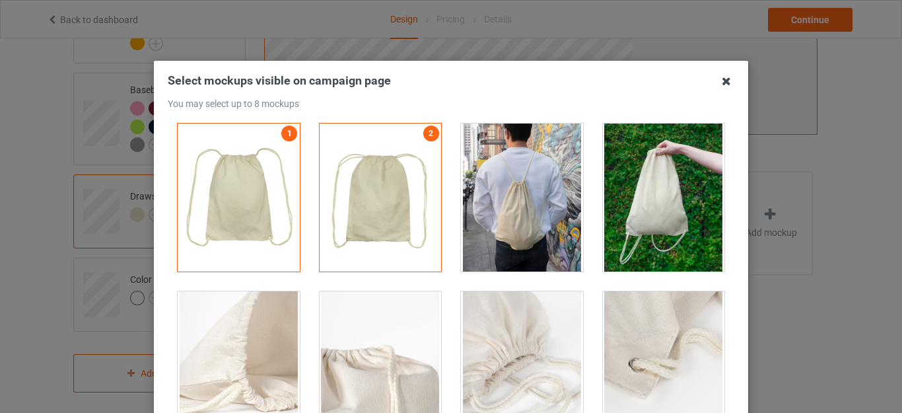
click at [720, 79] on icon at bounding box center [726, 81] width 21 height 21
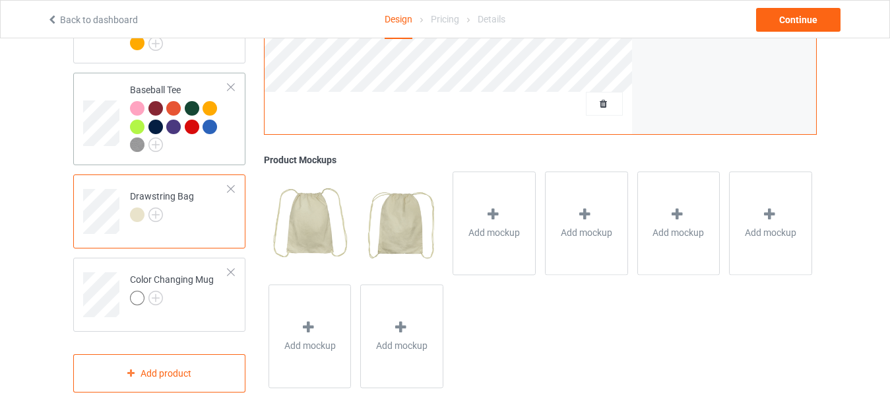
click at [228, 138] on td "Baseball Tee" at bounding box center [179, 119] width 113 height 82
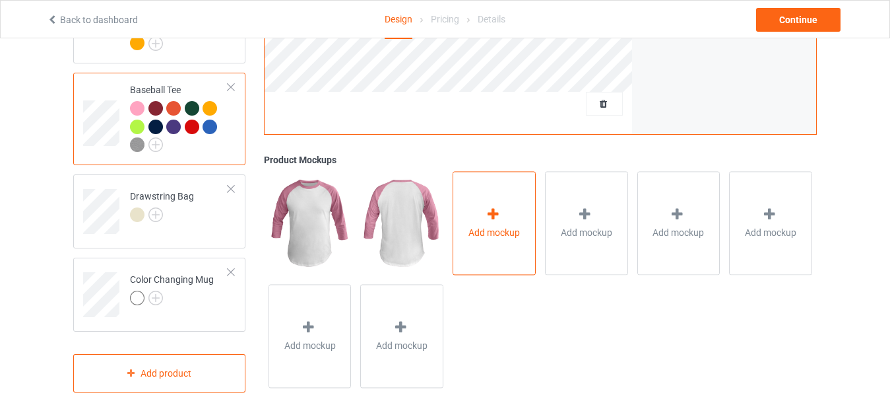
click at [514, 216] on div "Add mockup" at bounding box center [494, 223] width 83 height 104
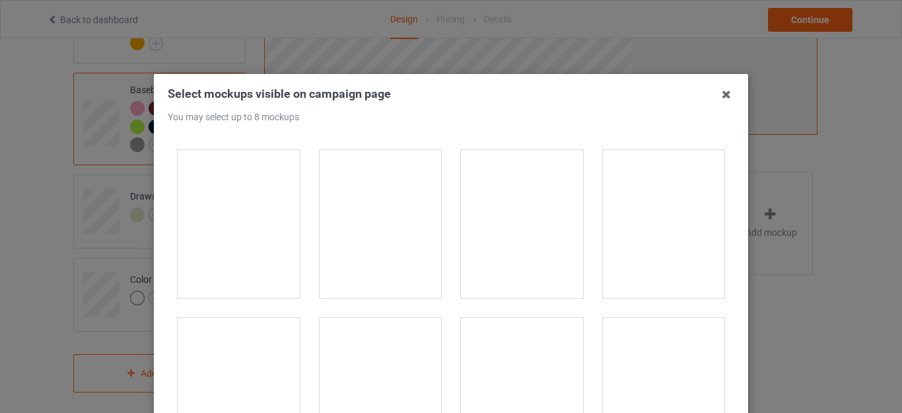
scroll to position [640, 0]
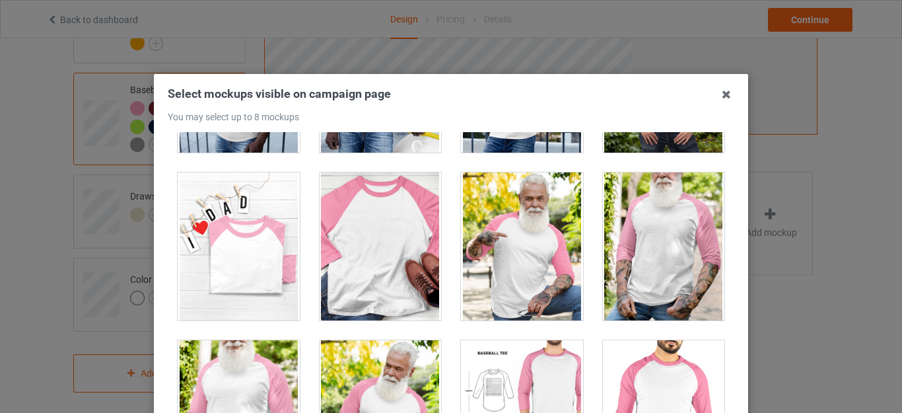
click at [717, 299] on div at bounding box center [664, 246] width 142 height 168
click at [234, 243] on div at bounding box center [239, 246] width 122 height 148
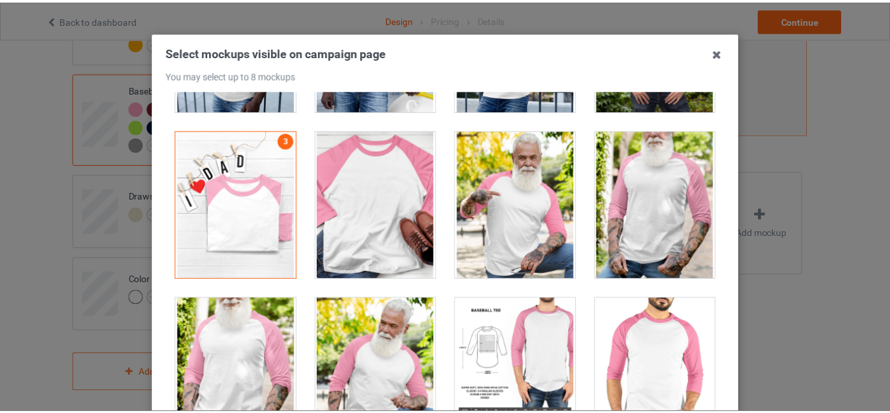
scroll to position [119, 0]
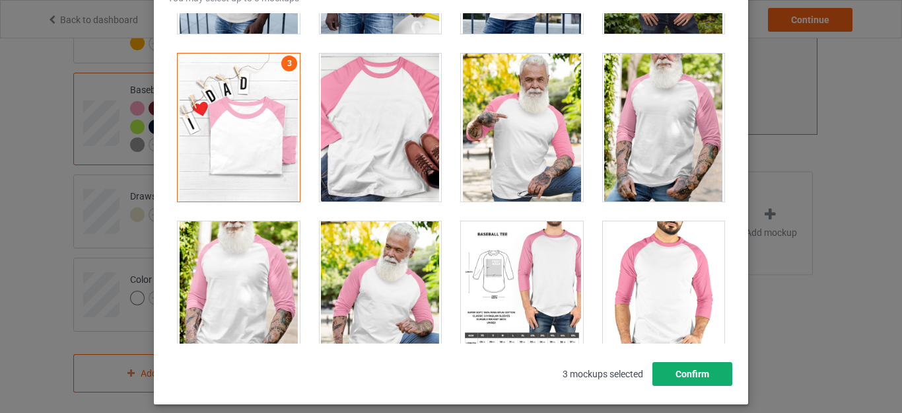
click at [701, 371] on button "Confirm" at bounding box center [692, 374] width 80 height 24
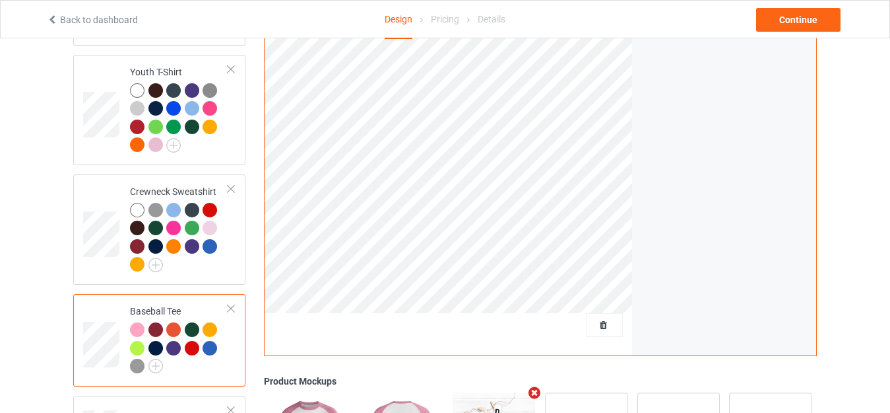
scroll to position [632, 0]
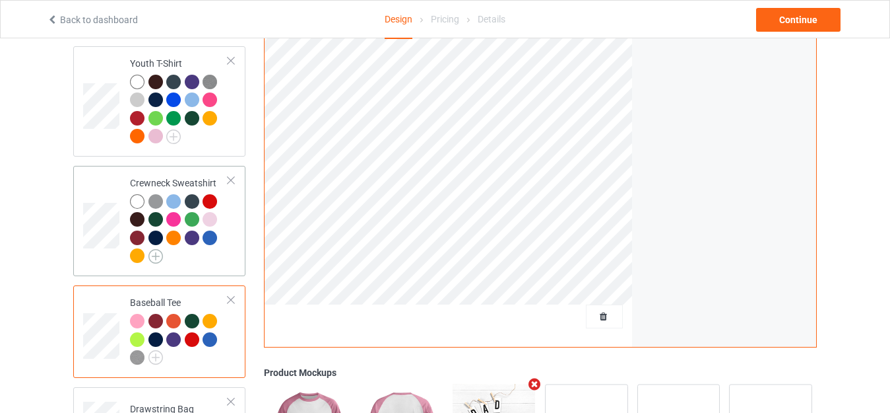
click at [160, 259] on img at bounding box center [156, 256] width 15 height 15
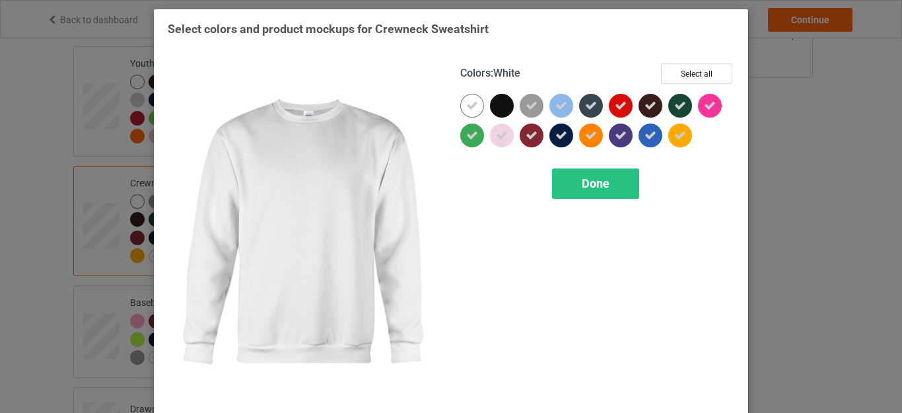
click at [781, 194] on div "Select colors and product mockups for Crewneck Sweatshirt Colors : White Select…" at bounding box center [451, 206] width 902 height 413
click at [608, 184] on div "Done" at bounding box center [595, 183] width 87 height 30
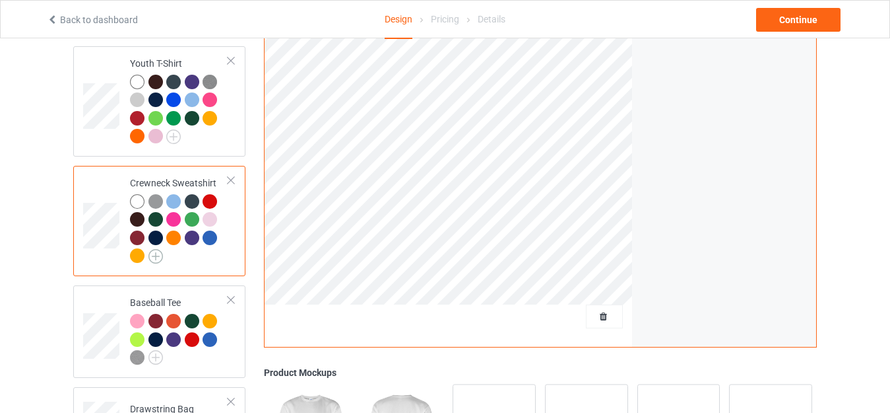
click at [152, 259] on img at bounding box center [156, 256] width 15 height 15
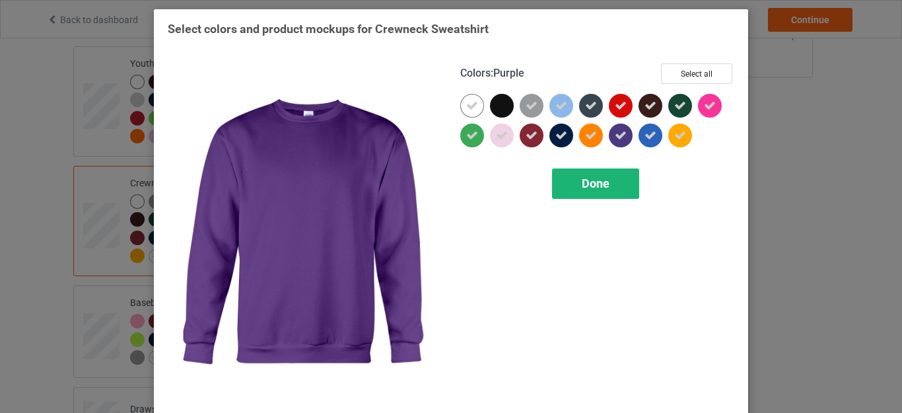
click at [612, 187] on div "Done" at bounding box center [595, 183] width 87 height 30
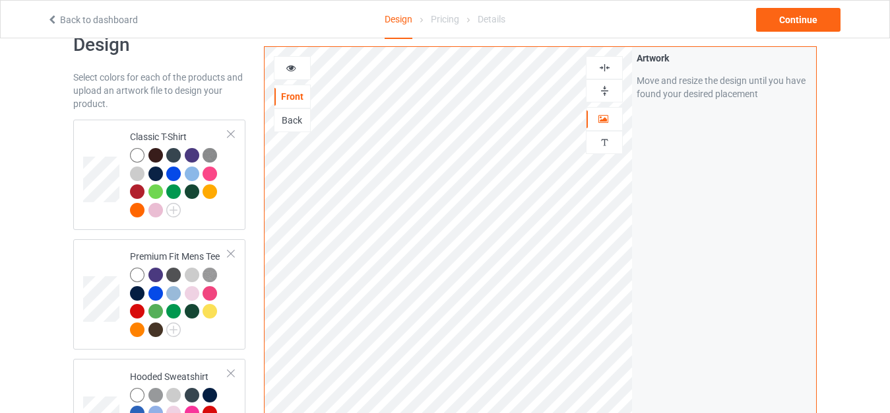
scroll to position [16, 0]
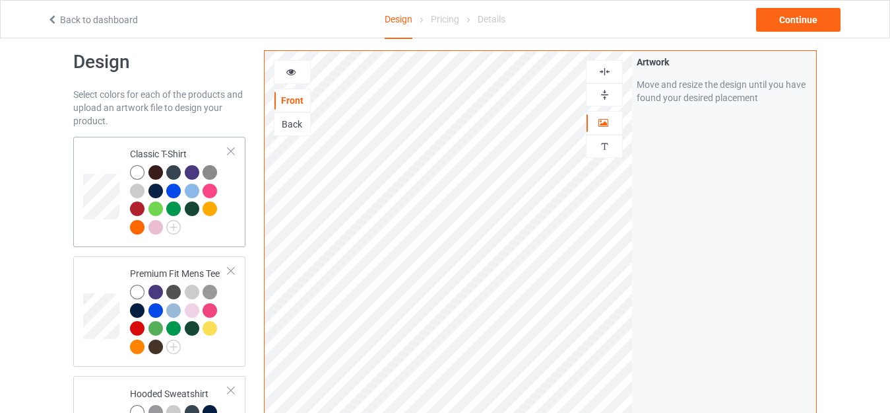
click at [220, 220] on div at bounding box center [179, 201] width 98 height 73
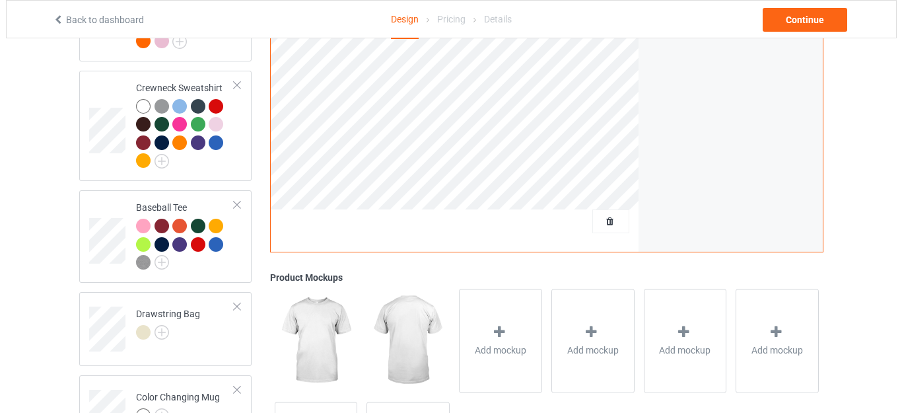
scroll to position [731, 0]
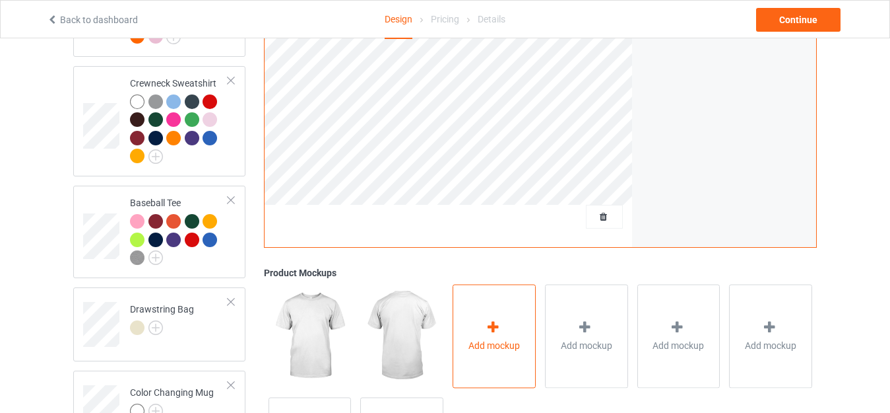
click at [504, 352] on span "Add mockup" at bounding box center [494, 345] width 51 height 13
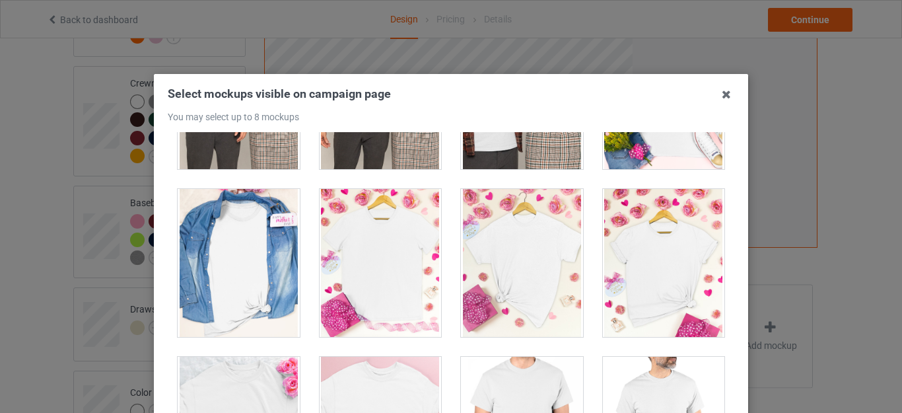
scroll to position [5360, 0]
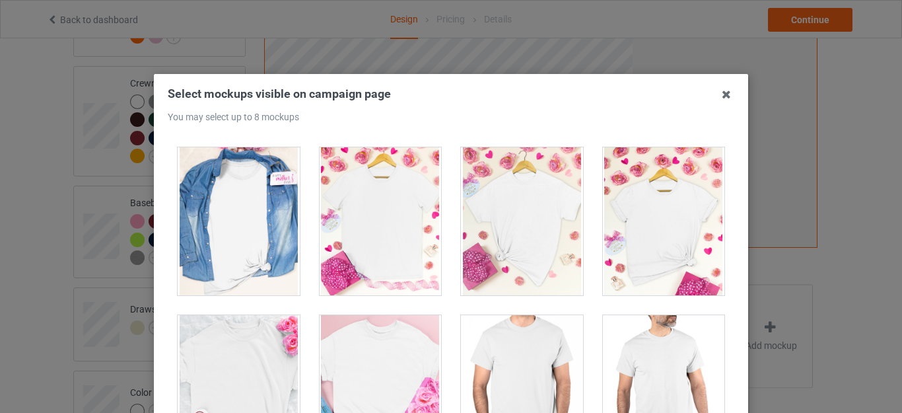
click at [551, 207] on div at bounding box center [522, 221] width 122 height 148
click at [507, 218] on div at bounding box center [522, 221] width 122 height 148
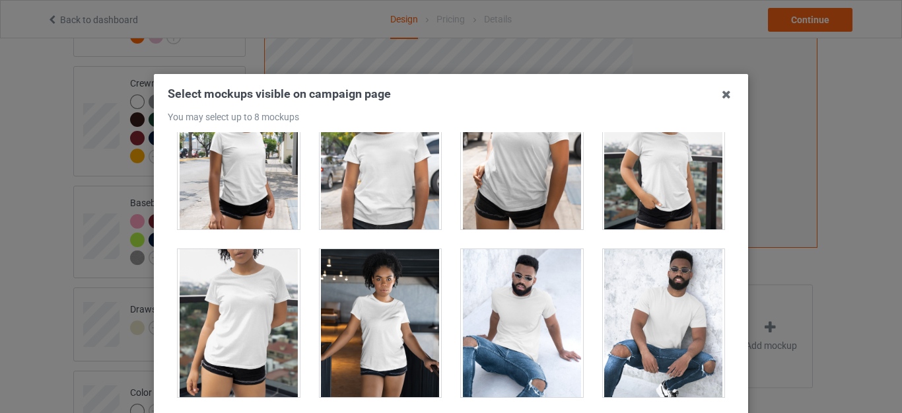
scroll to position [8826, 0]
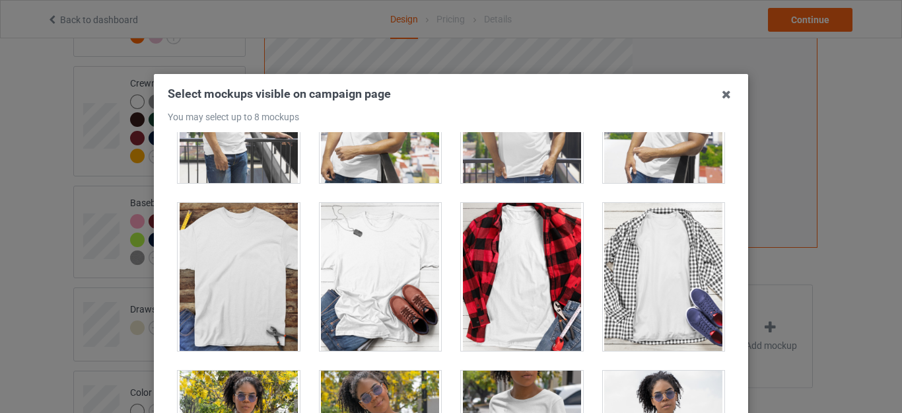
click at [397, 290] on div at bounding box center [380, 277] width 122 height 148
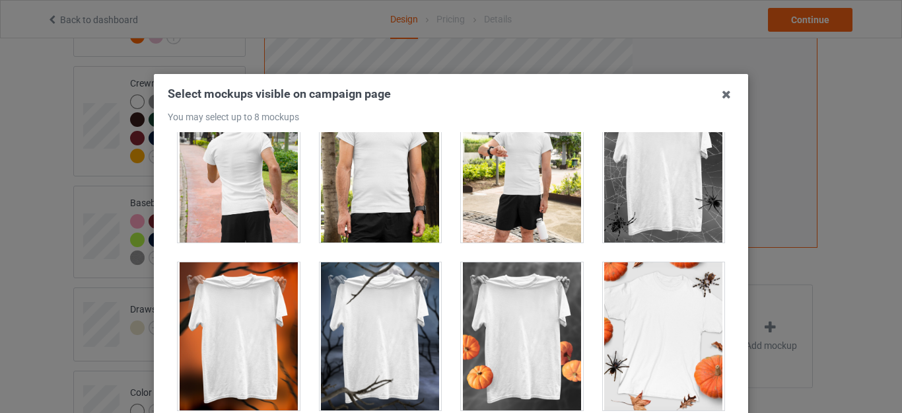
scroll to position [13001, 0]
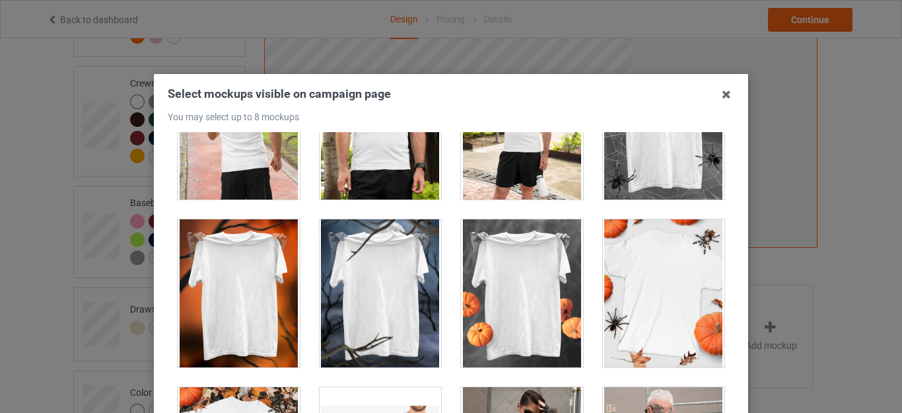
click at [541, 308] on div at bounding box center [522, 293] width 122 height 148
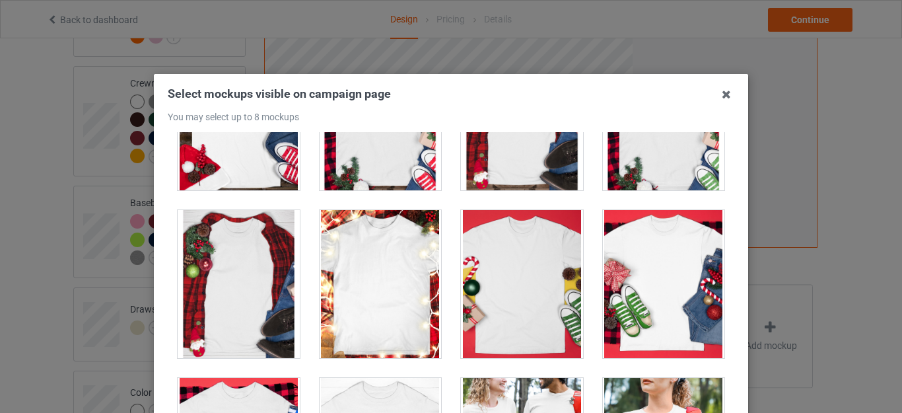
scroll to position [14393, 0]
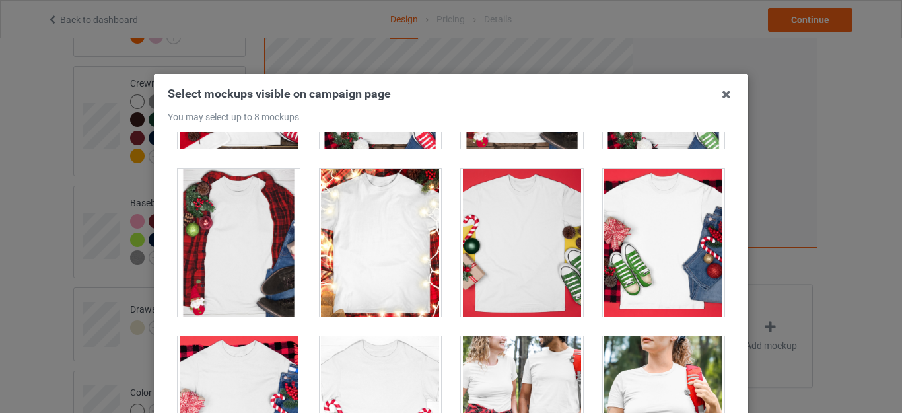
click at [413, 277] on div at bounding box center [380, 242] width 122 height 148
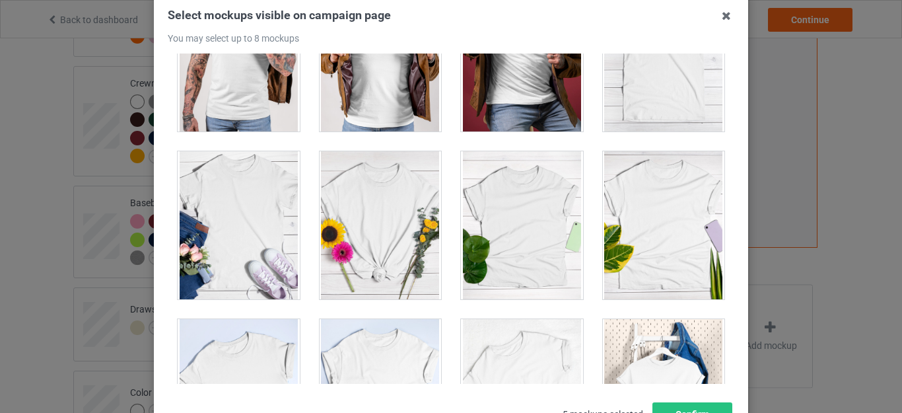
scroll to position [18812, 0]
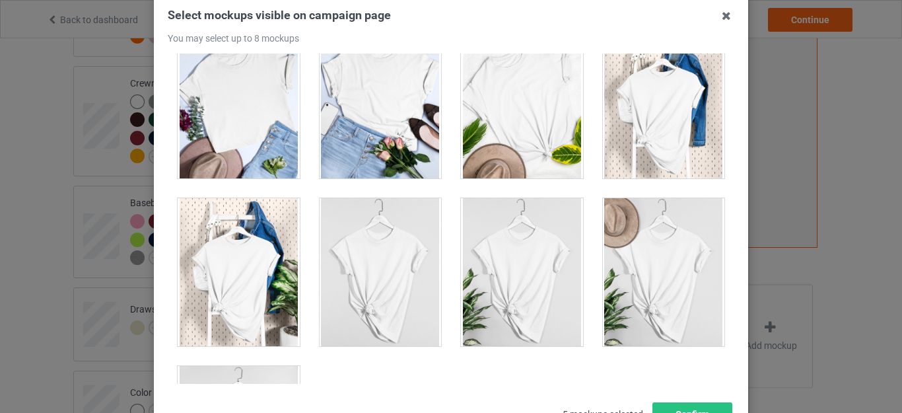
click at [265, 274] on div at bounding box center [239, 272] width 122 height 148
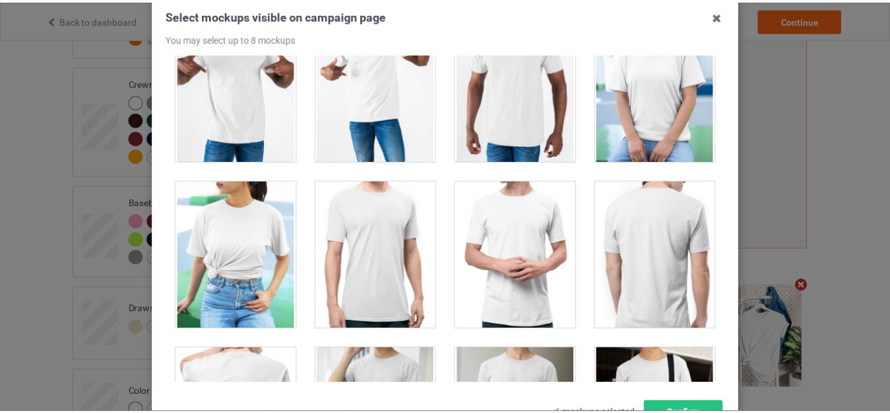
scroll to position [7549, 0]
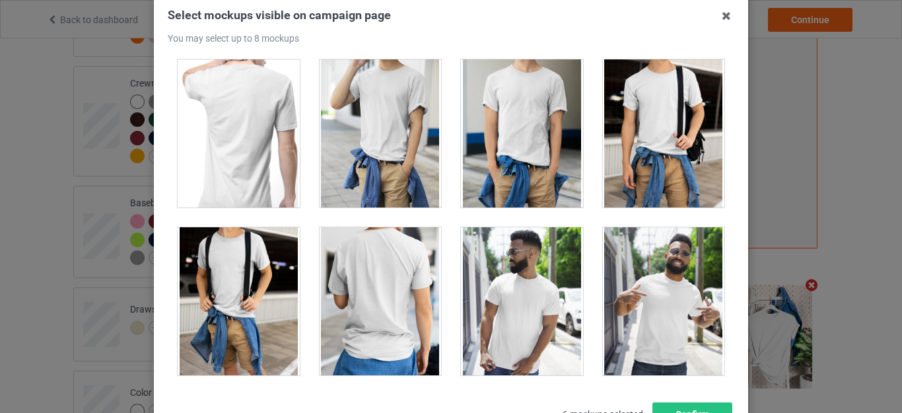
click at [481, 135] on div at bounding box center [522, 133] width 122 height 148
click at [670, 374] on button "Confirm" at bounding box center [692, 414] width 80 height 24
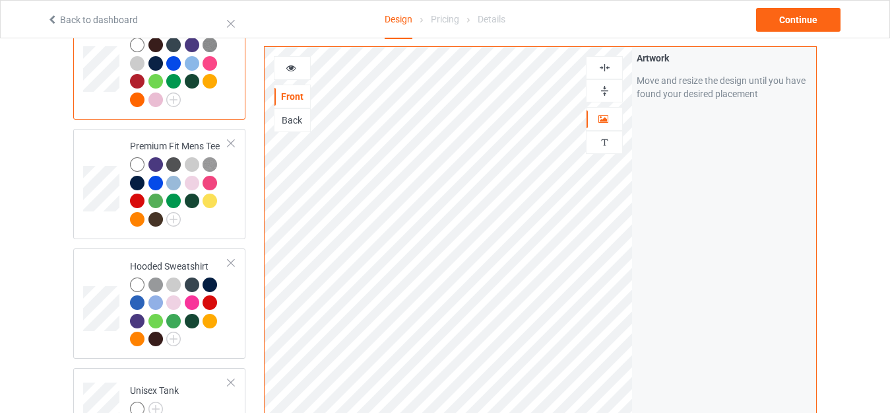
scroll to position [182, 0]
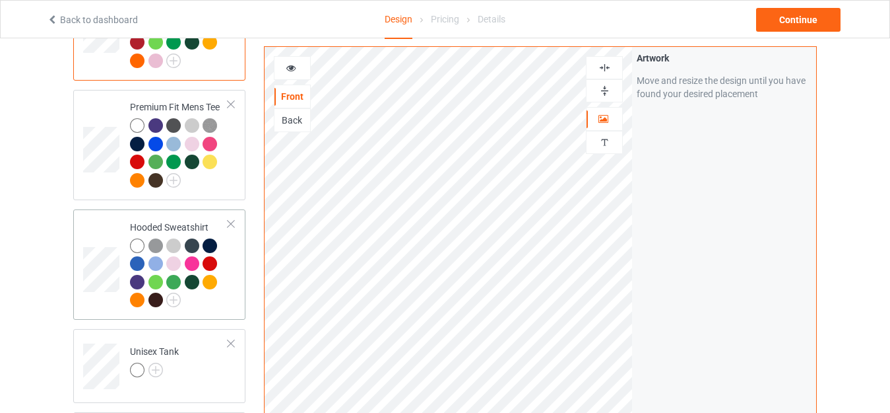
click at [205, 307] on div at bounding box center [179, 274] width 98 height 73
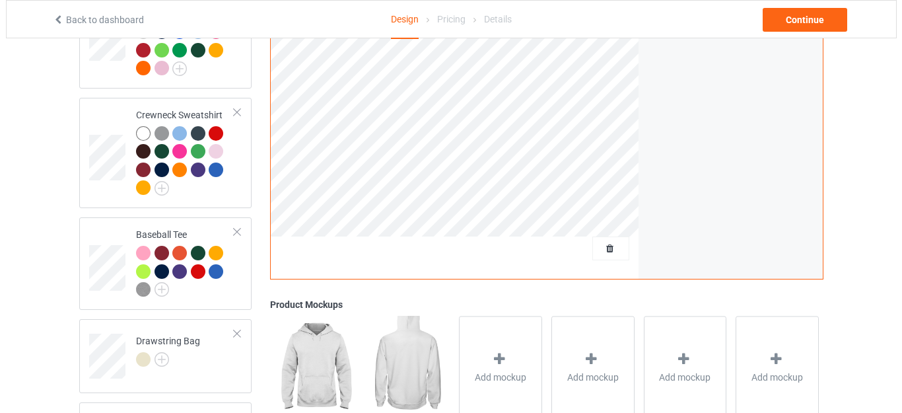
scroll to position [712, 0]
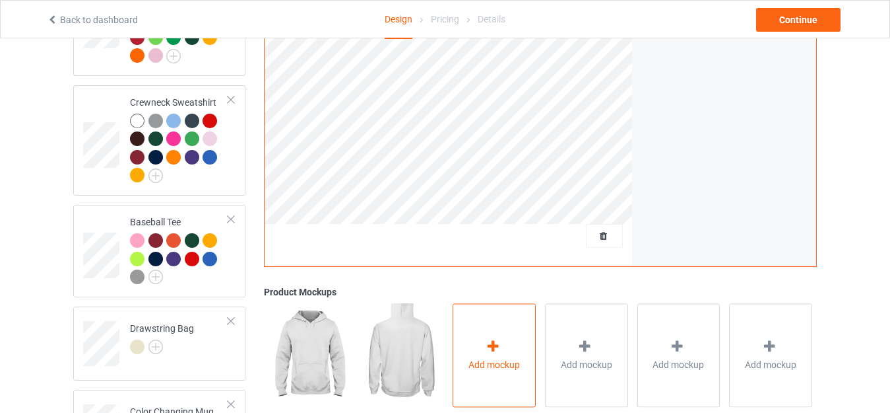
click at [516, 347] on div "Add mockup" at bounding box center [494, 355] width 83 height 104
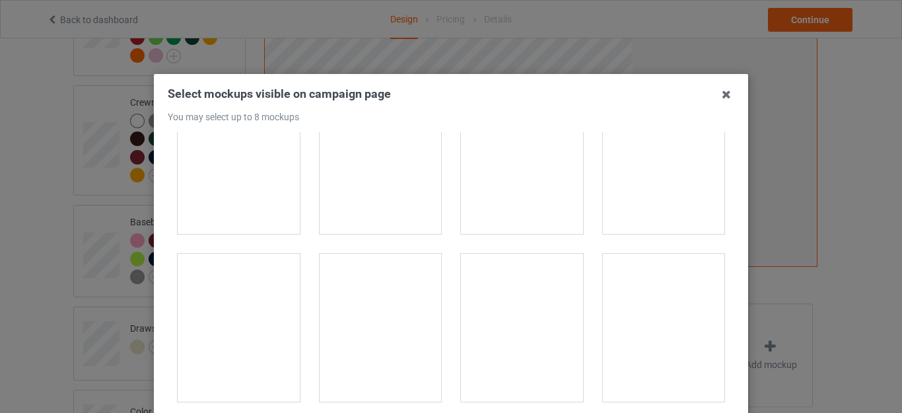
scroll to position [1444, 0]
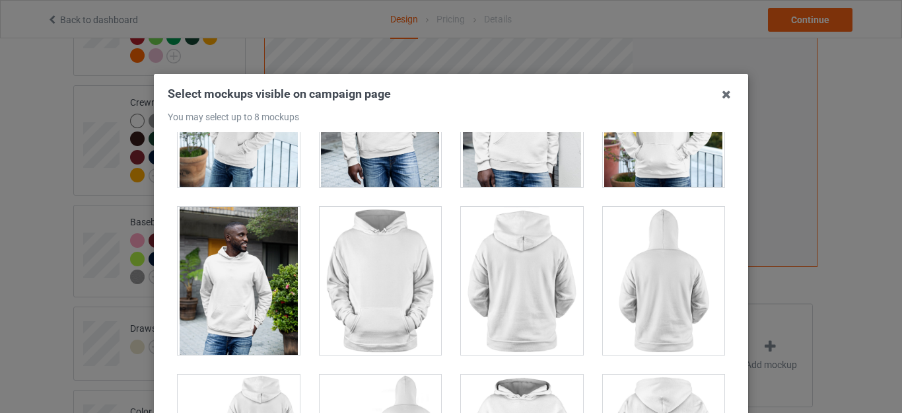
click at [409, 282] on div at bounding box center [380, 281] width 122 height 148
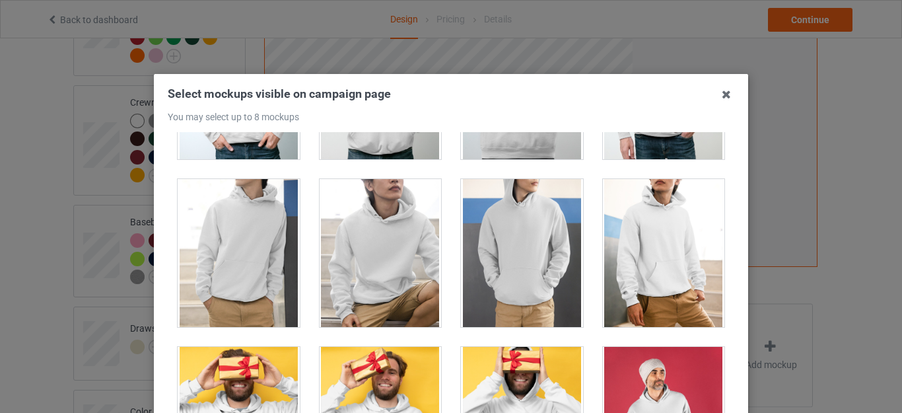
scroll to position [2600, 0]
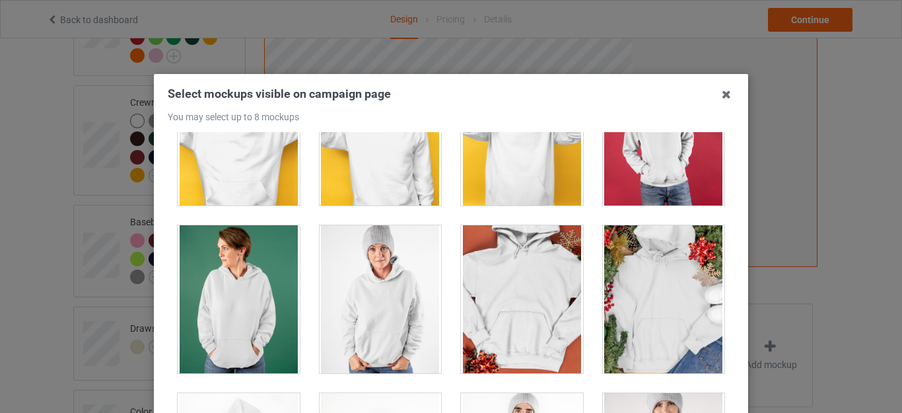
click at [541, 303] on div at bounding box center [522, 299] width 122 height 148
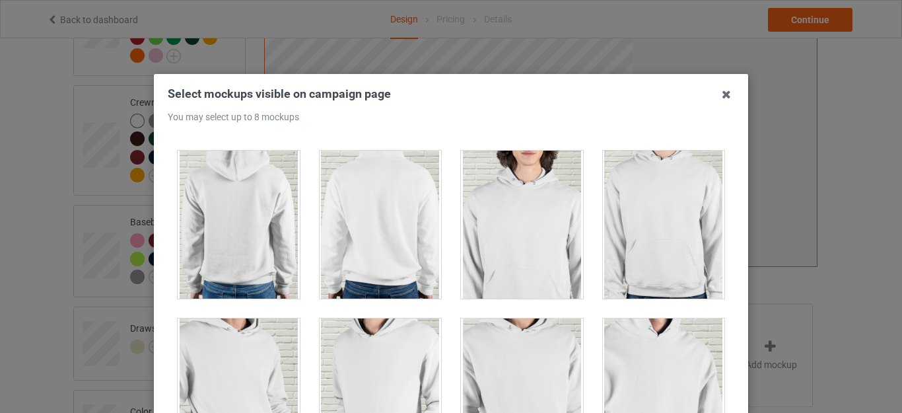
scroll to position [2888, 0]
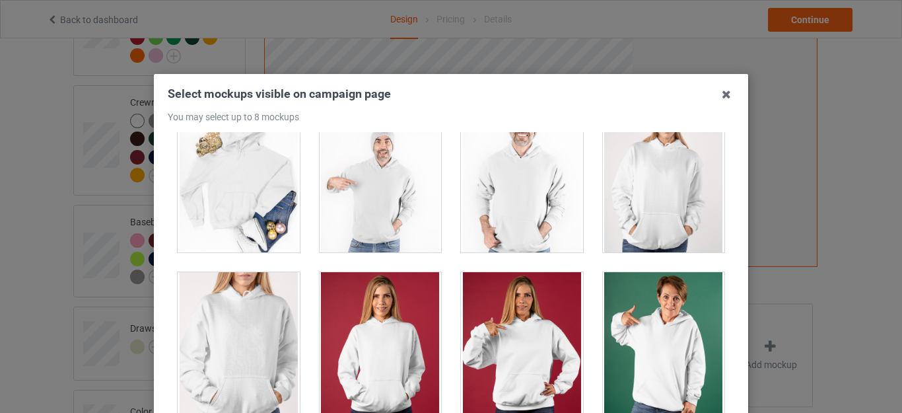
click at [275, 211] on div at bounding box center [239, 178] width 122 height 148
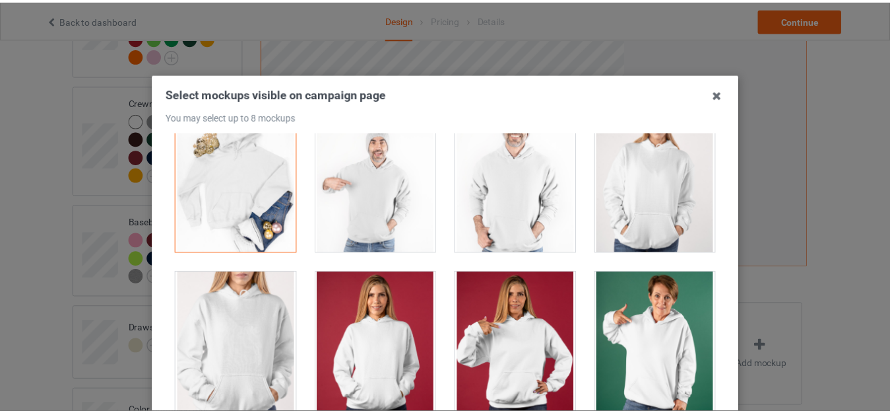
scroll to position [184, 0]
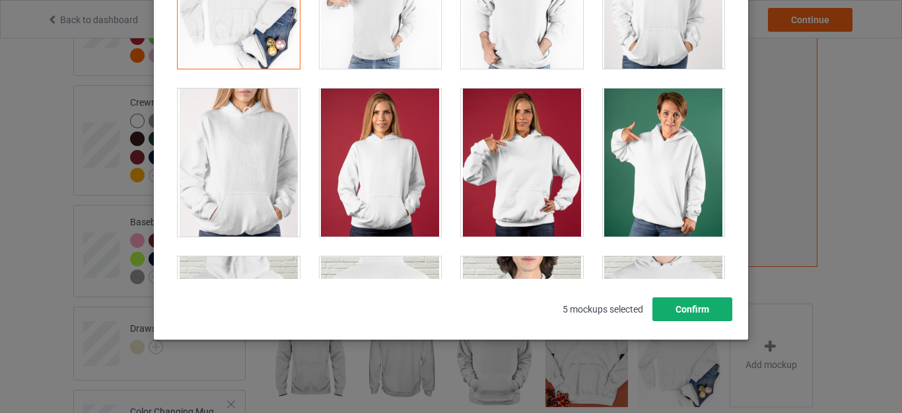
click at [696, 312] on button "Confirm" at bounding box center [692, 309] width 80 height 24
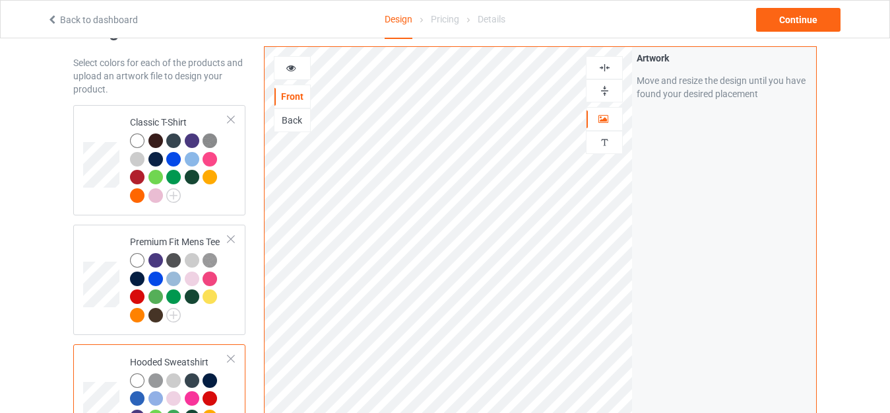
scroll to position [0, 0]
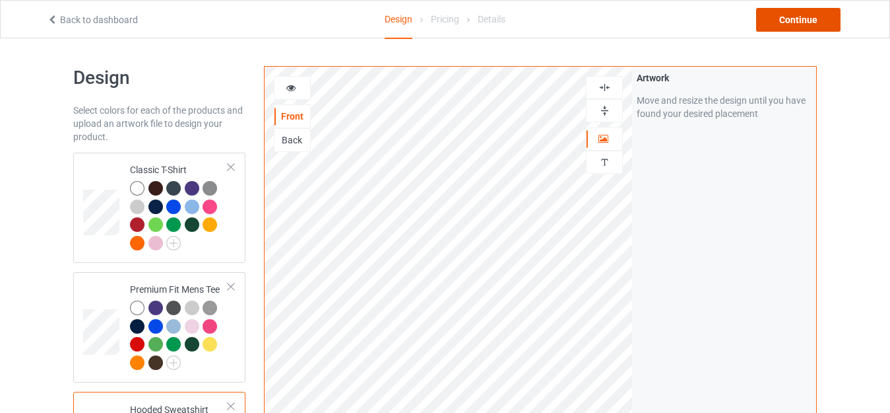
click at [817, 17] on div "Continue" at bounding box center [798, 20] width 84 height 24
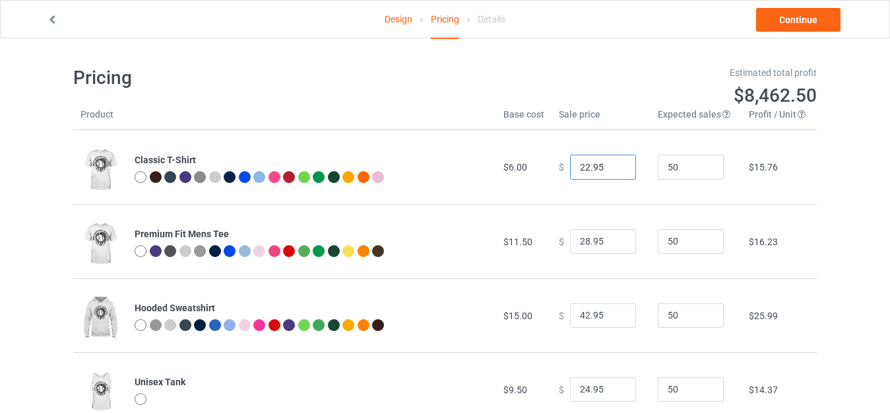
click at [582, 166] on input "22.95" at bounding box center [603, 166] width 66 height 25
type input "19.95"
click at [582, 238] on input "28.95" at bounding box center [603, 241] width 66 height 25
type input "22.95"
click at [581, 314] on input "42.95" at bounding box center [603, 315] width 66 height 25
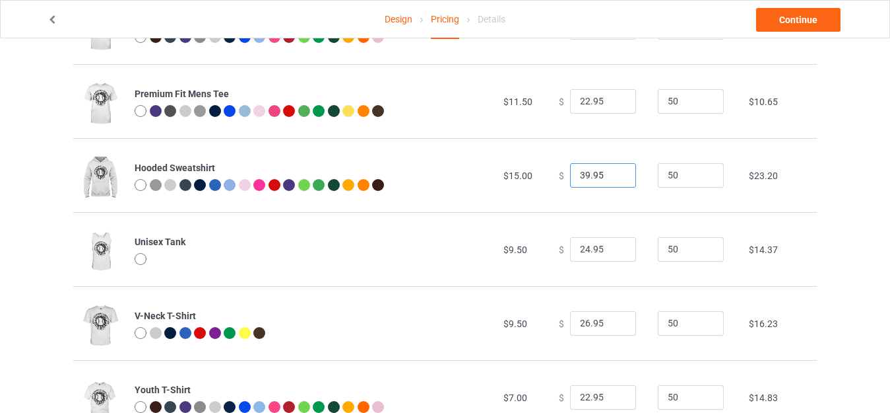
scroll to position [137, 0]
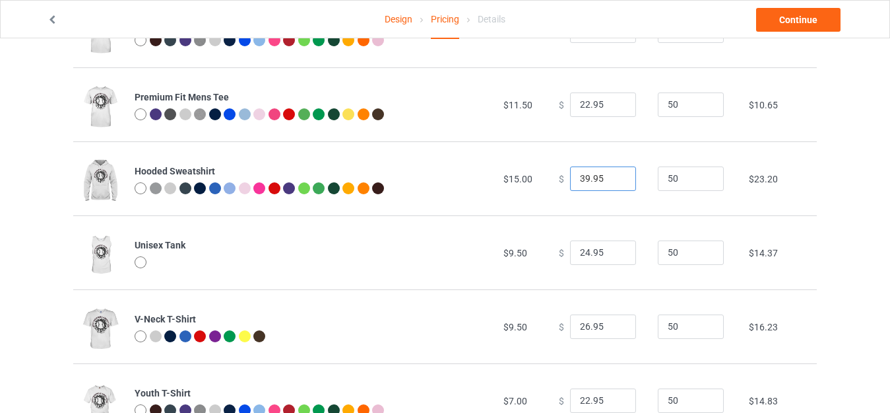
click at [577, 176] on input "39.95" at bounding box center [603, 178] width 66 height 25
drag, startPoint x: 582, startPoint y: 177, endPoint x: 572, endPoint y: 175, distance: 10.1
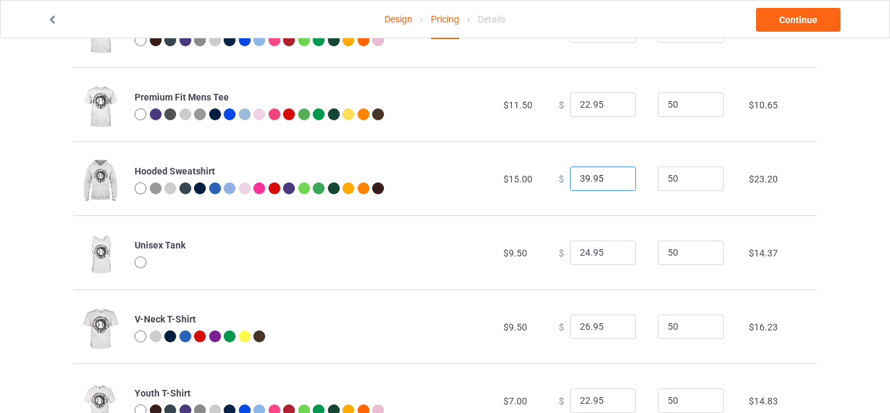
click at [572, 175] on input "39.95" at bounding box center [603, 178] width 66 height 25
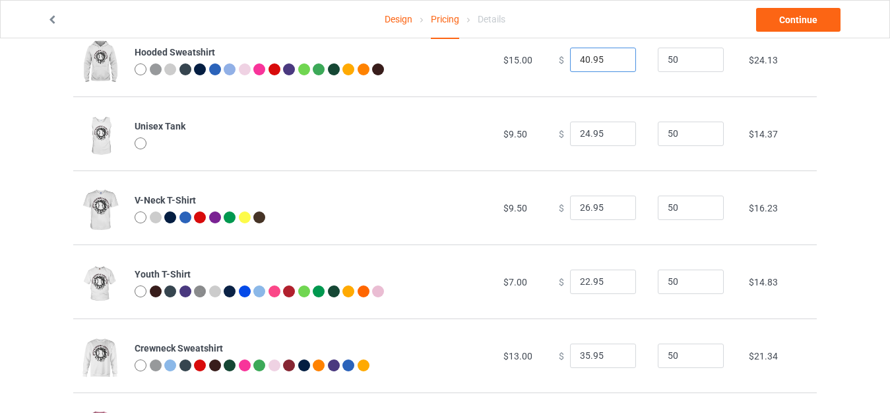
scroll to position [264, 0]
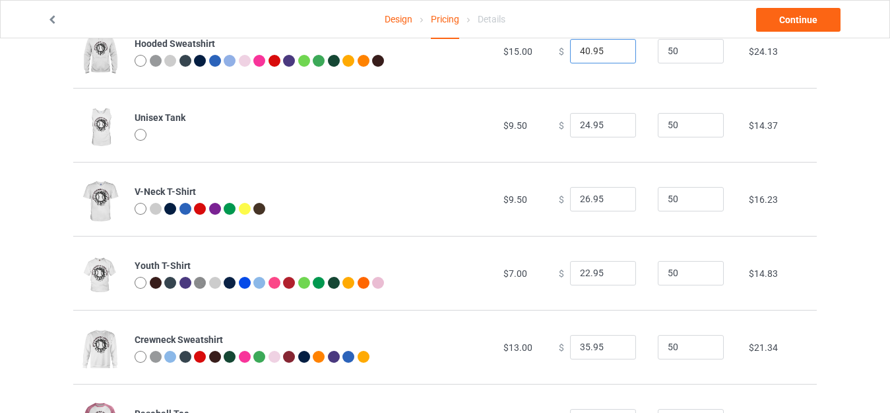
type input "40.95"
click at [582, 198] on input "26.95" at bounding box center [603, 199] width 66 height 25
type input "23.95"
click at [581, 272] on input "22.95" at bounding box center [603, 273] width 66 height 25
type input "20.95"
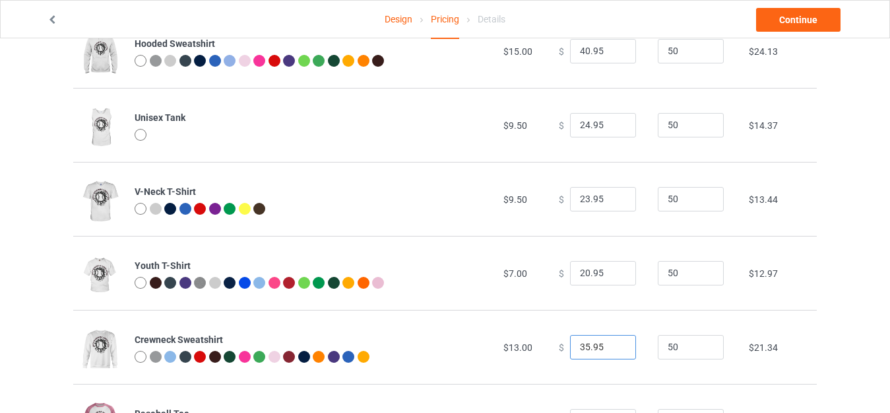
click at [581, 345] on input "35.95" at bounding box center [603, 347] width 66 height 25
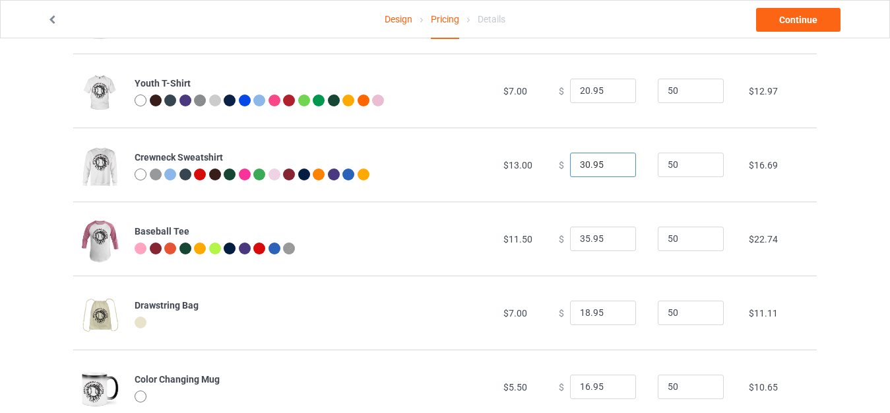
scroll to position [454, 0]
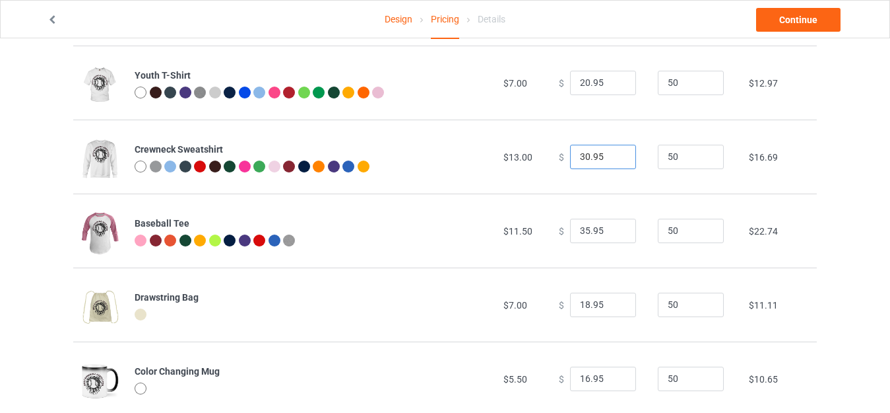
type input "30.95"
click at [581, 229] on input "35.95" at bounding box center [603, 230] width 66 height 25
type input "31.95"
click at [582, 303] on input "18.95" at bounding box center [603, 304] width 66 height 25
type input "17.95"
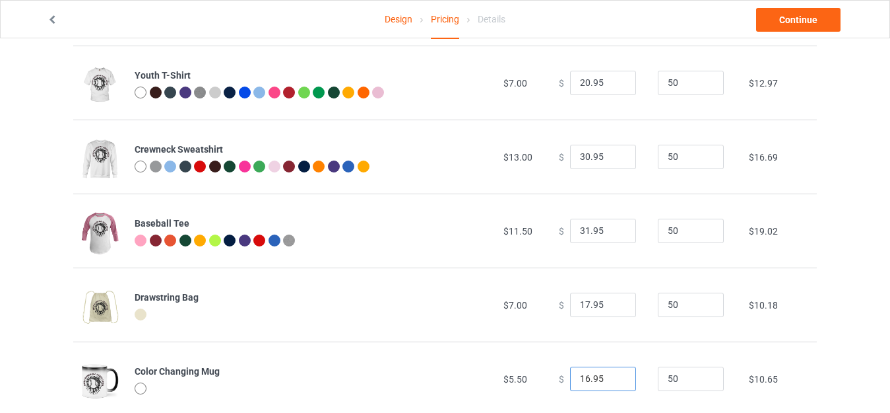
click at [581, 374] on input "16.95" at bounding box center [603, 378] width 66 height 25
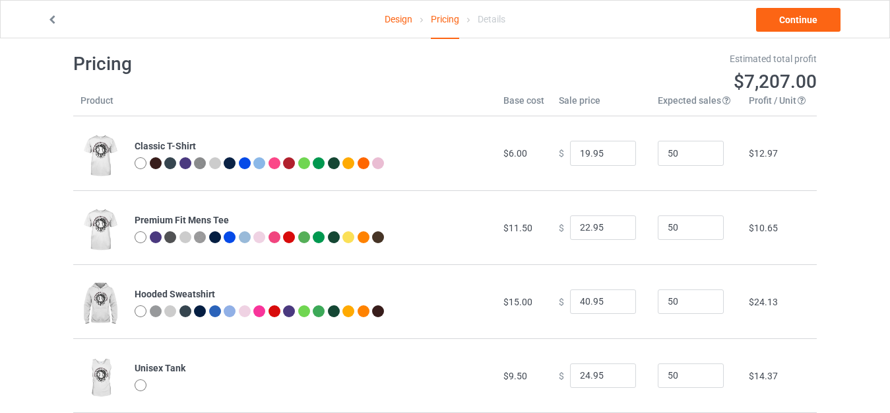
scroll to position [0, 0]
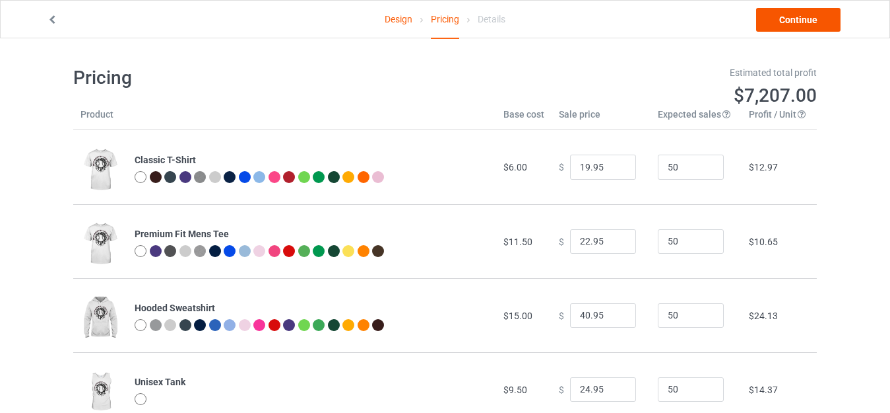
type input "15.95"
click at [827, 21] on link "Continue" at bounding box center [798, 20] width 84 height 24
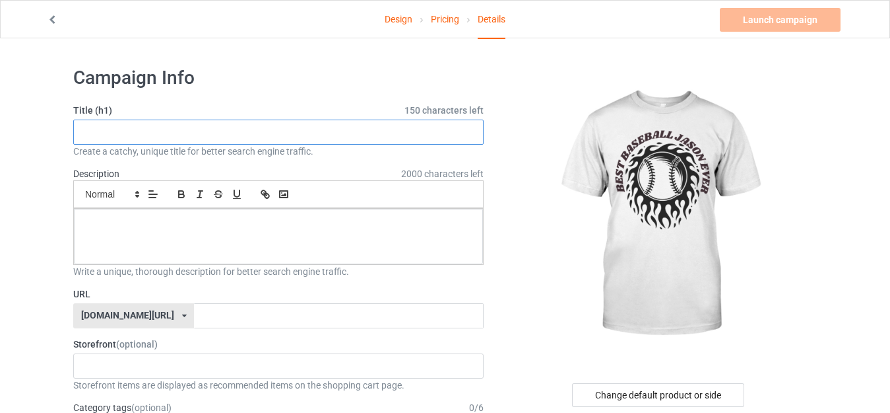
click at [188, 134] on input "text" at bounding box center [278, 131] width 411 height 25
click at [188, 133] on input "text" at bounding box center [278, 131] width 411 height 25
click at [186, 135] on input "text" at bounding box center [278, 131] width 411 height 25
click at [88, 129] on input "best baseball [PERSON_NAME]" at bounding box center [278, 131] width 411 height 25
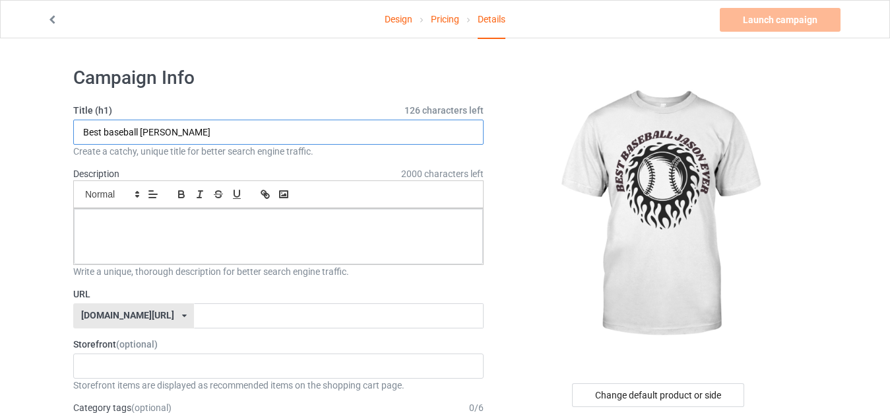
click at [100, 130] on input "Best baseball [PERSON_NAME]" at bounding box center [278, 131] width 411 height 25
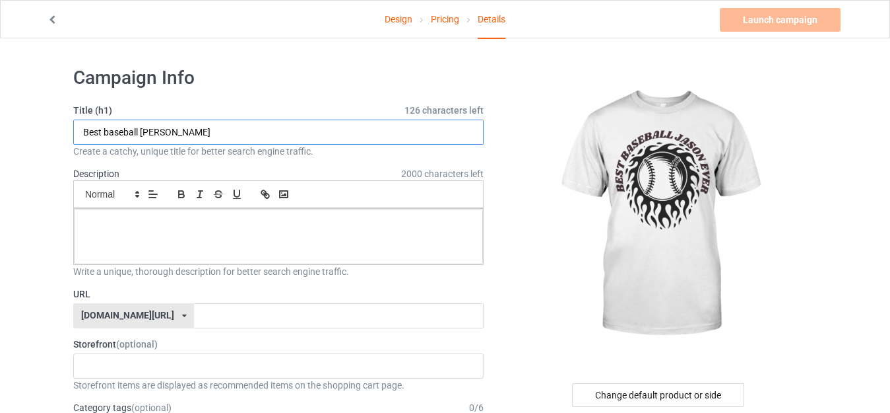
type input "Best baseball [PERSON_NAME]"
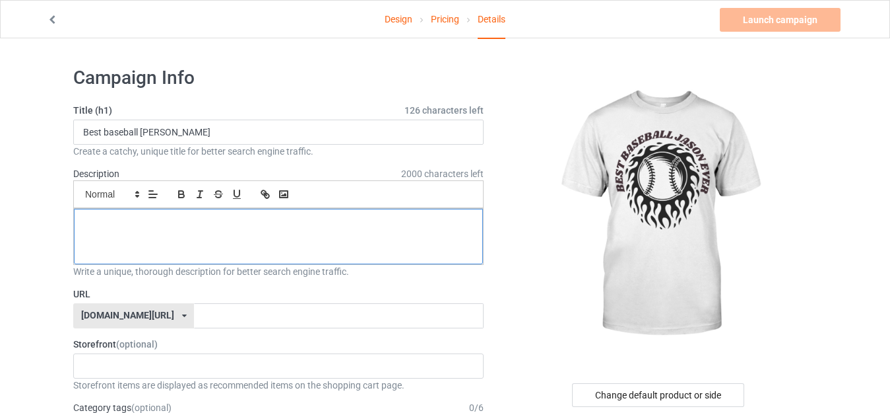
click at [100, 221] on p at bounding box center [278, 223] width 388 height 13
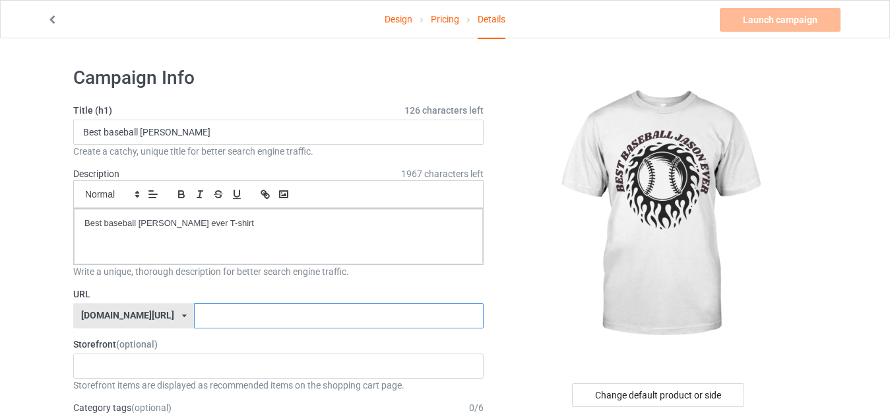
click at [194, 313] on input "text" at bounding box center [338, 315] width 289 height 25
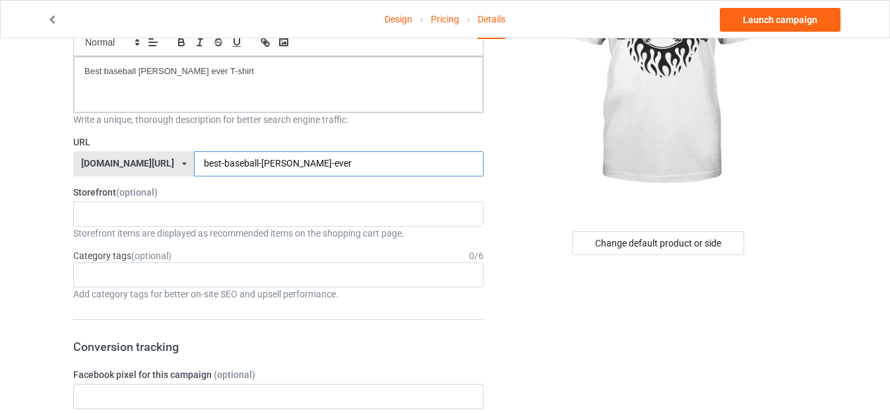
scroll to position [164, 0]
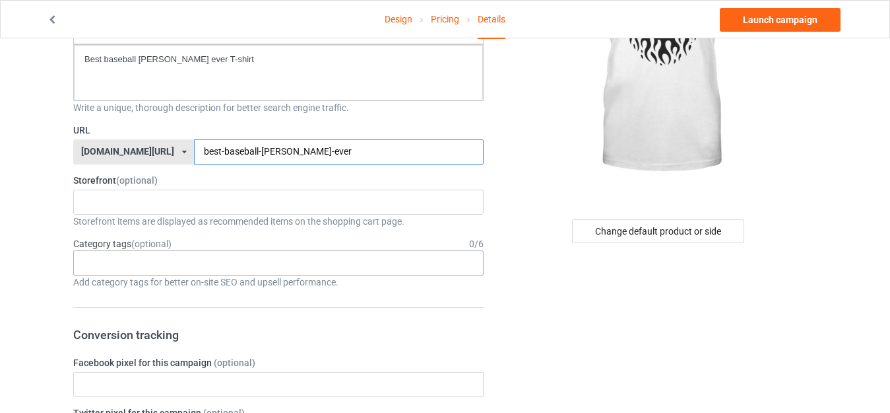
type input "best-baseball-[PERSON_NAME]-ever"
click at [183, 257] on div "Age > [DEMOGRAPHIC_DATA] > 1 Age > [DEMOGRAPHIC_DATA] Months > 1 Month Age > [D…" at bounding box center [278, 262] width 411 height 25
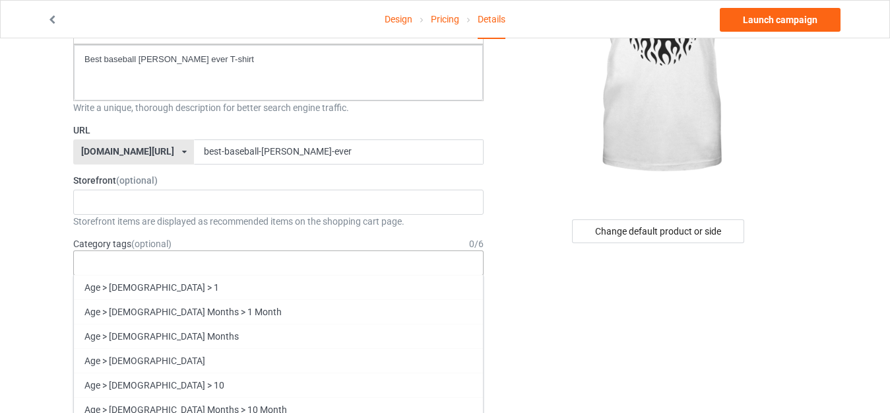
click at [170, 259] on div "Age > [DEMOGRAPHIC_DATA] > 1 Age > [DEMOGRAPHIC_DATA] Months > 1 Month Age > [D…" at bounding box center [278, 262] width 411 height 25
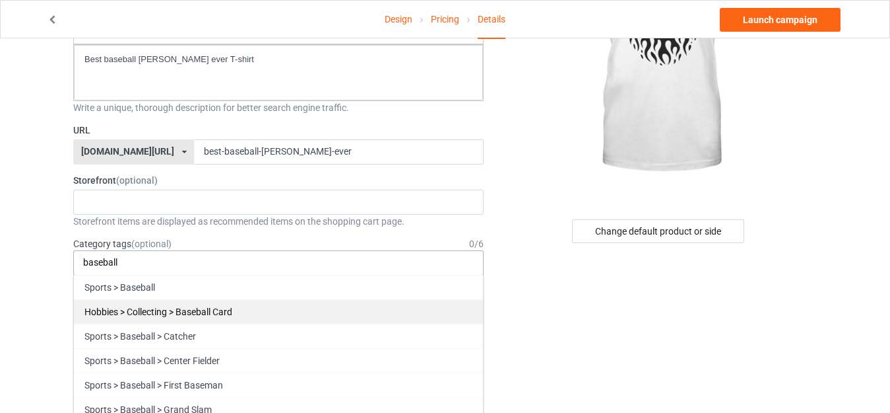
type input "baseball"
click at [172, 309] on div "Hobbies > Collecting > Baseball Card" at bounding box center [278, 311] width 409 height 24
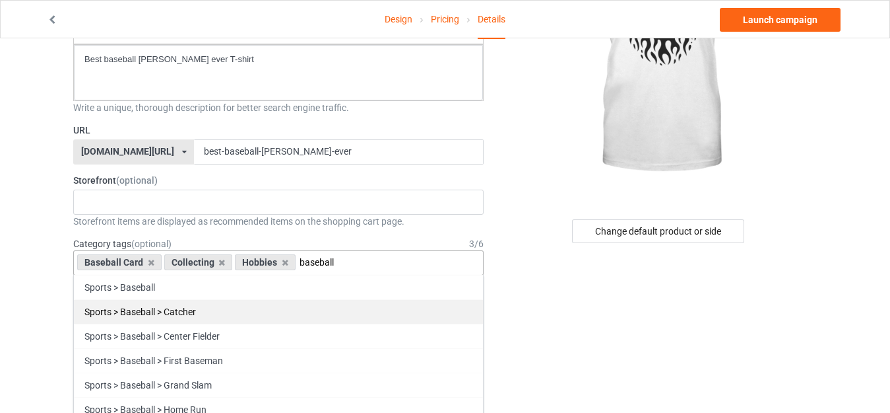
type input "baseball"
click at [168, 316] on div "Sports > Baseball > Catcher" at bounding box center [278, 311] width 409 height 24
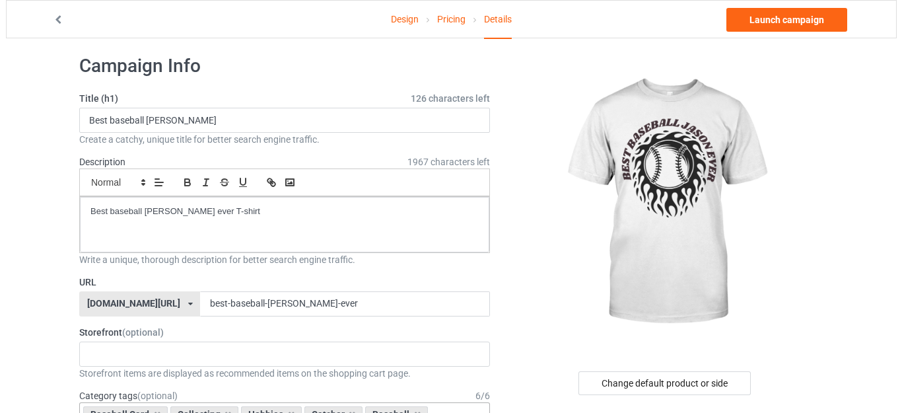
scroll to position [0, 0]
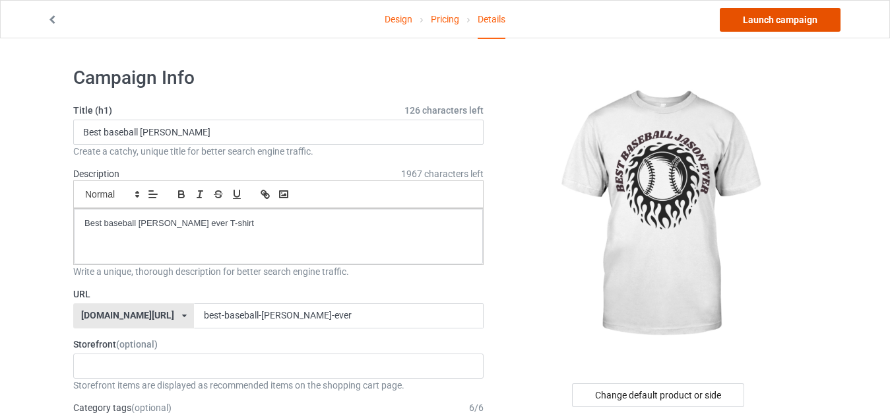
click at [799, 23] on link "Launch campaign" at bounding box center [780, 20] width 121 height 24
